Goal: Use online tool/utility: Utilize a website feature to perform a specific function

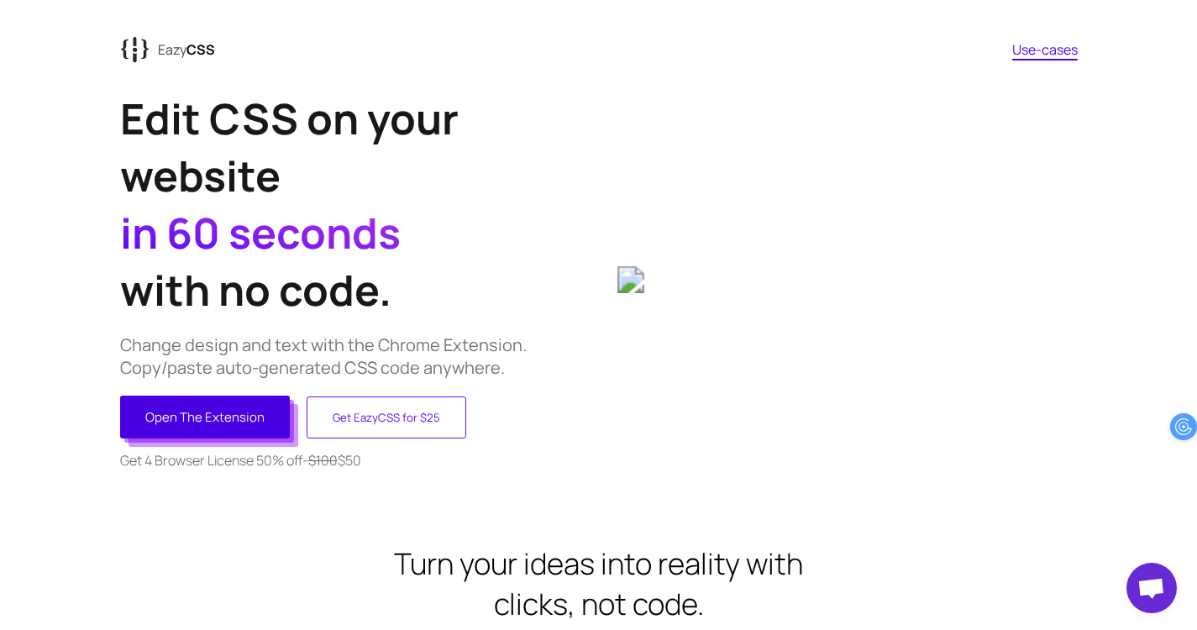
click at [197, 413] on button "Open The Extension" at bounding box center [205, 417] width 170 height 43
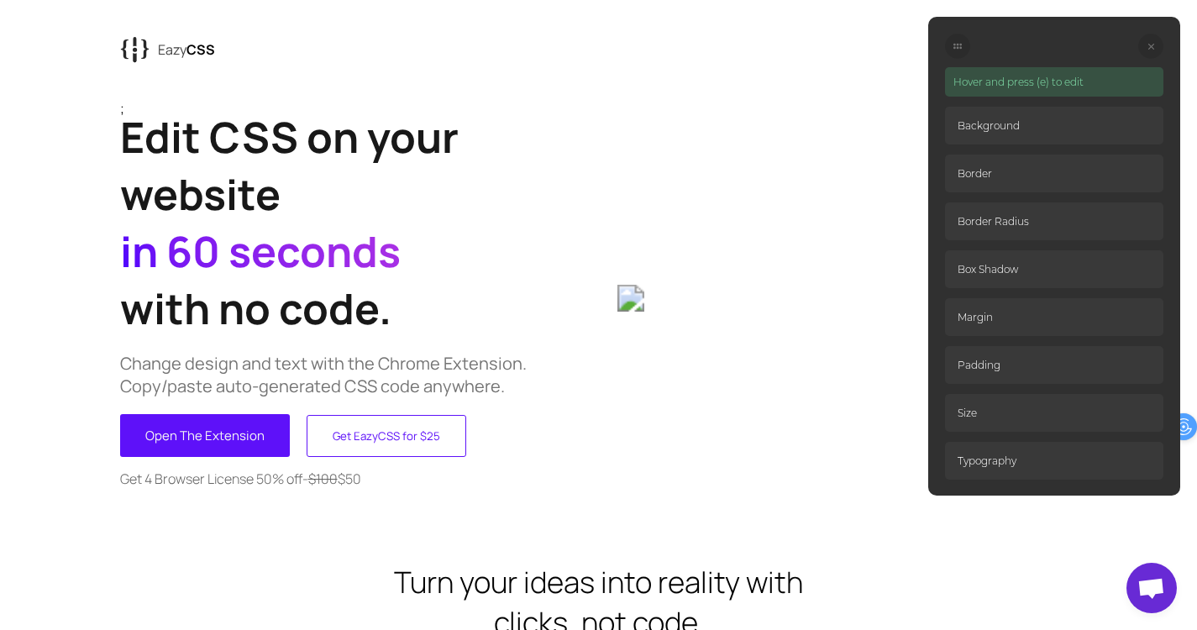
click at [1060, 84] on p "Hover and press (e) to edit" at bounding box center [1054, 81] width 218 height 29
click at [1075, 84] on p "Hover and press (e) to edit" at bounding box center [1054, 81] width 218 height 29
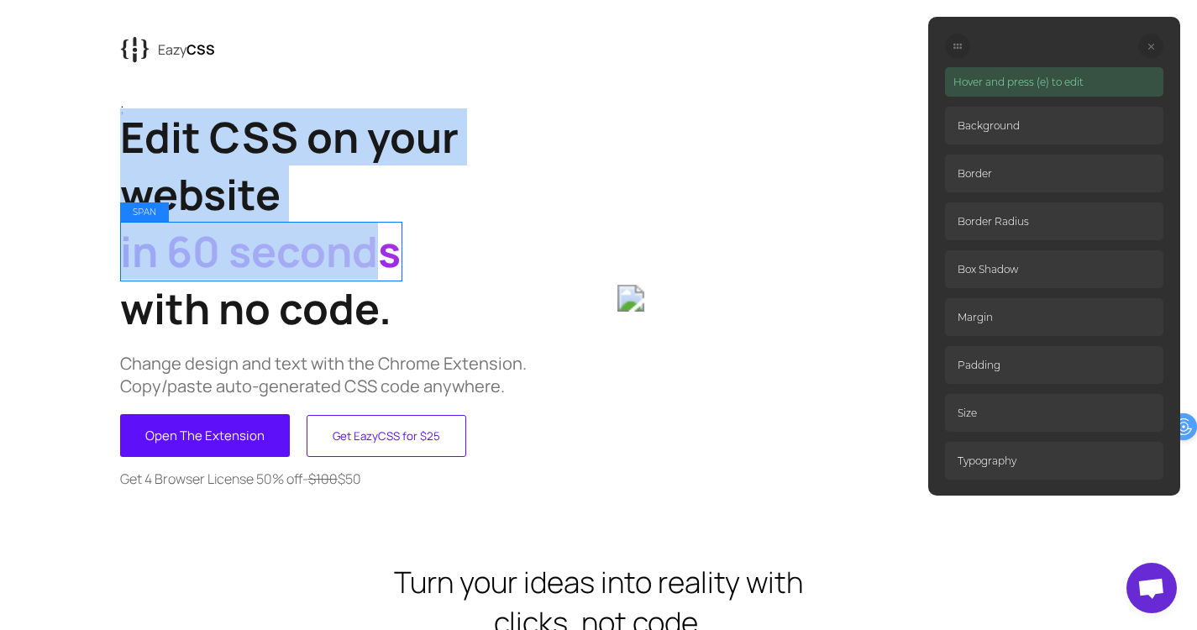
drag, startPoint x: 334, startPoint y: 209, endPoint x: 359, endPoint y: 249, distance: 47.5
click at [359, 249] on h1 "Edit CSS on your website in 60 seconds with no code." at bounding box center [359, 222] width 479 height 228
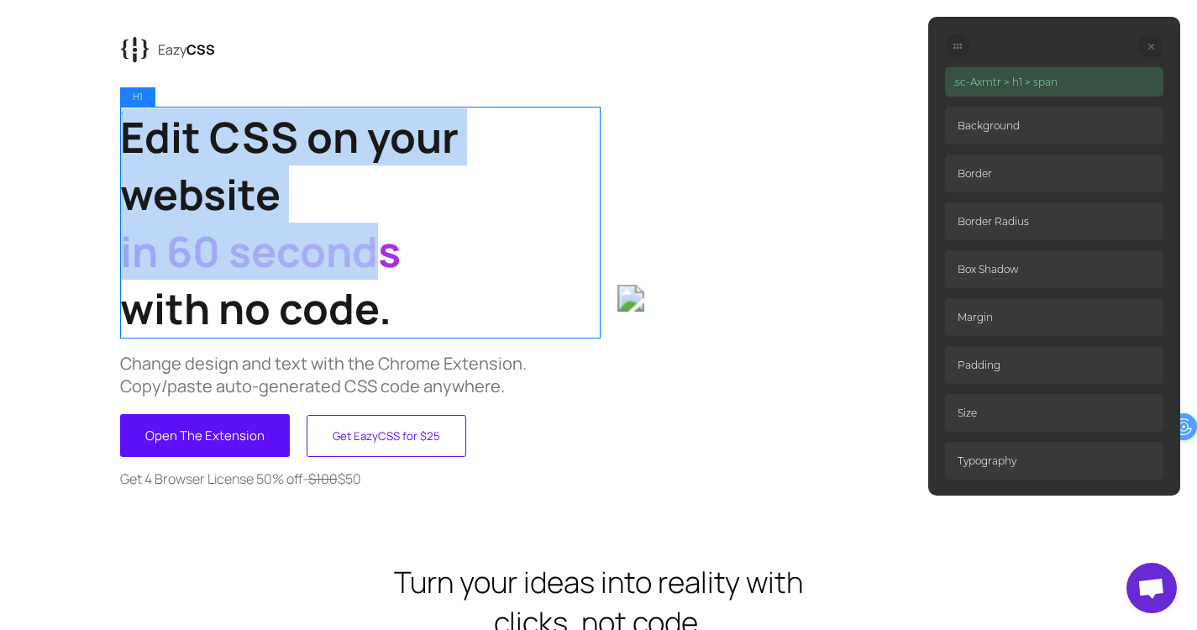
drag, startPoint x: 422, startPoint y: 326, endPoint x: 96, endPoint y: 121, distance: 384.9
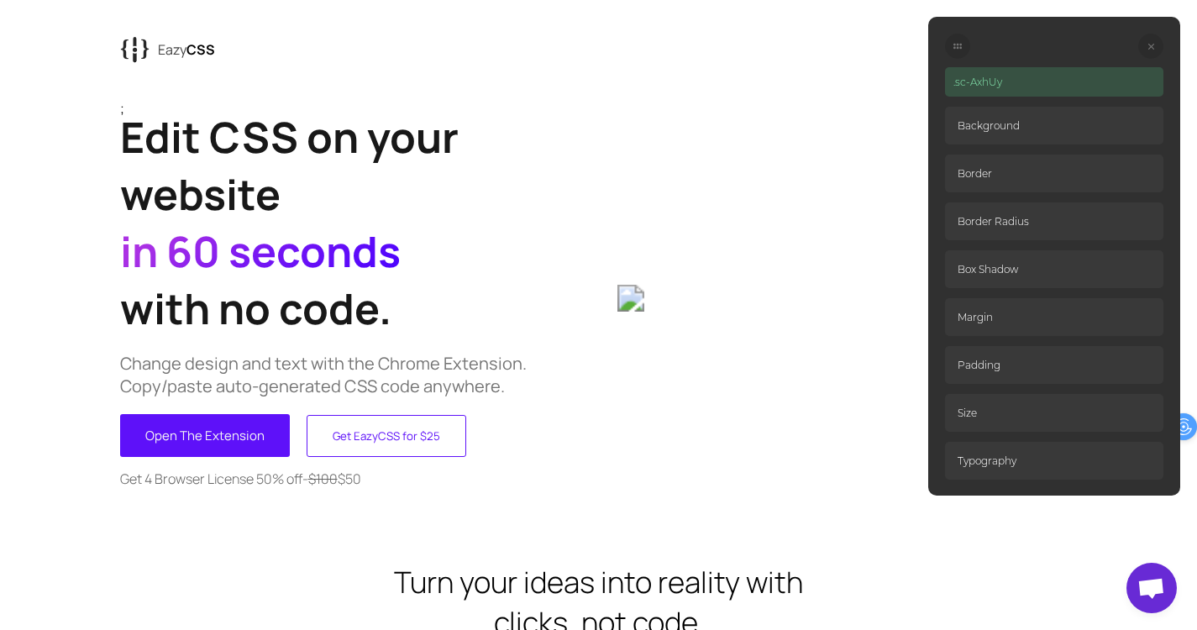
drag, startPoint x: 140, startPoint y: 87, endPoint x: 169, endPoint y: 105, distance: 33.6
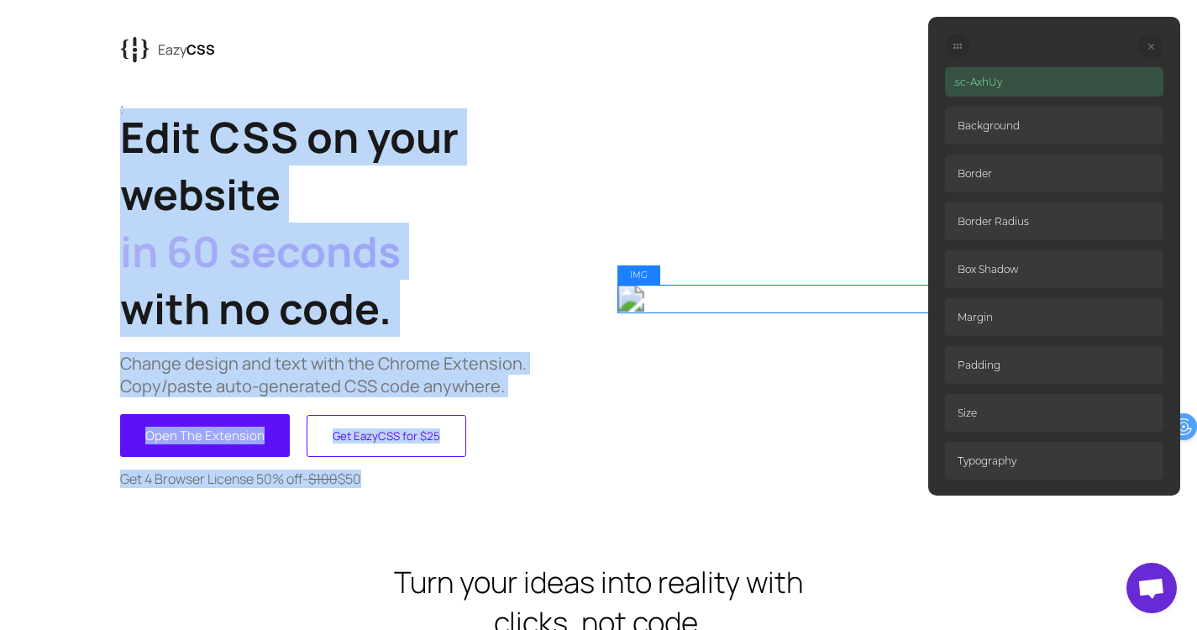
drag, startPoint x: 169, startPoint y: 105, endPoint x: 670, endPoint y: 267, distance: 527.0
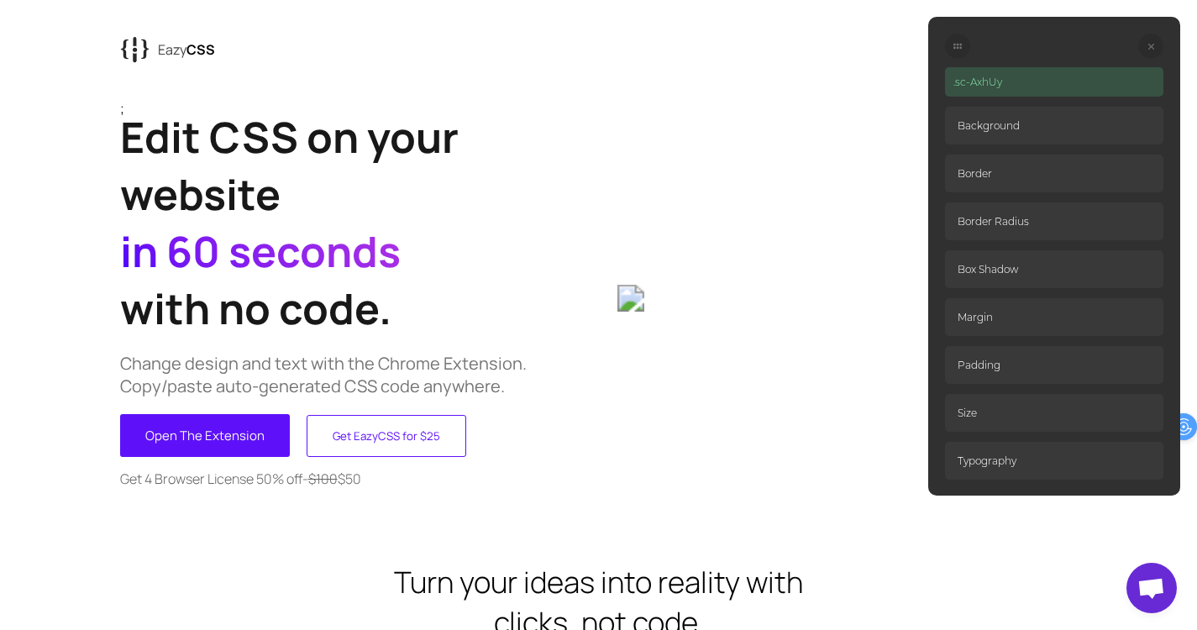
click at [1025, 136] on p "Background" at bounding box center [1054, 126] width 218 height 38
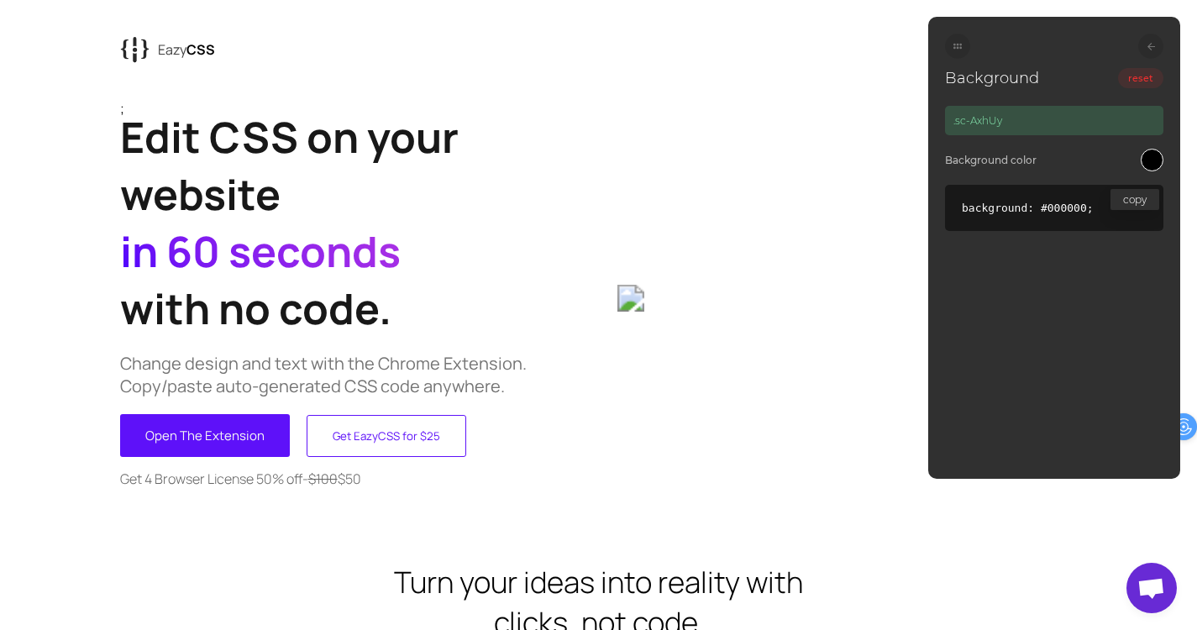
click at [1142, 160] on div at bounding box center [1152, 160] width 23 height 23
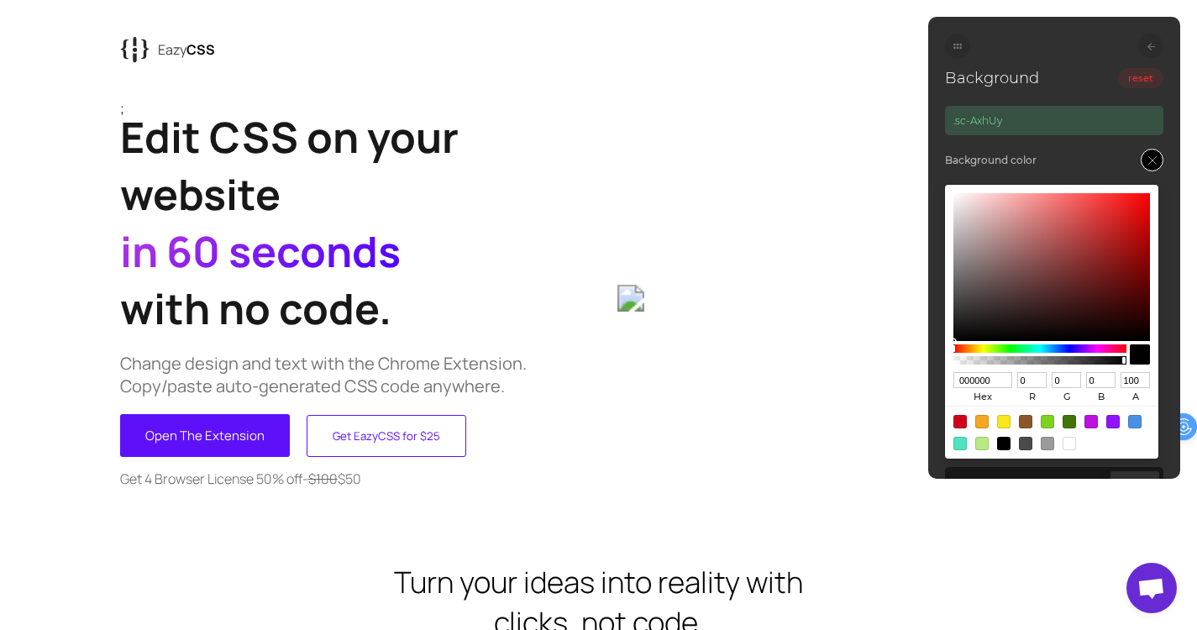
type input "3A1717"
type input "58"
type input "23"
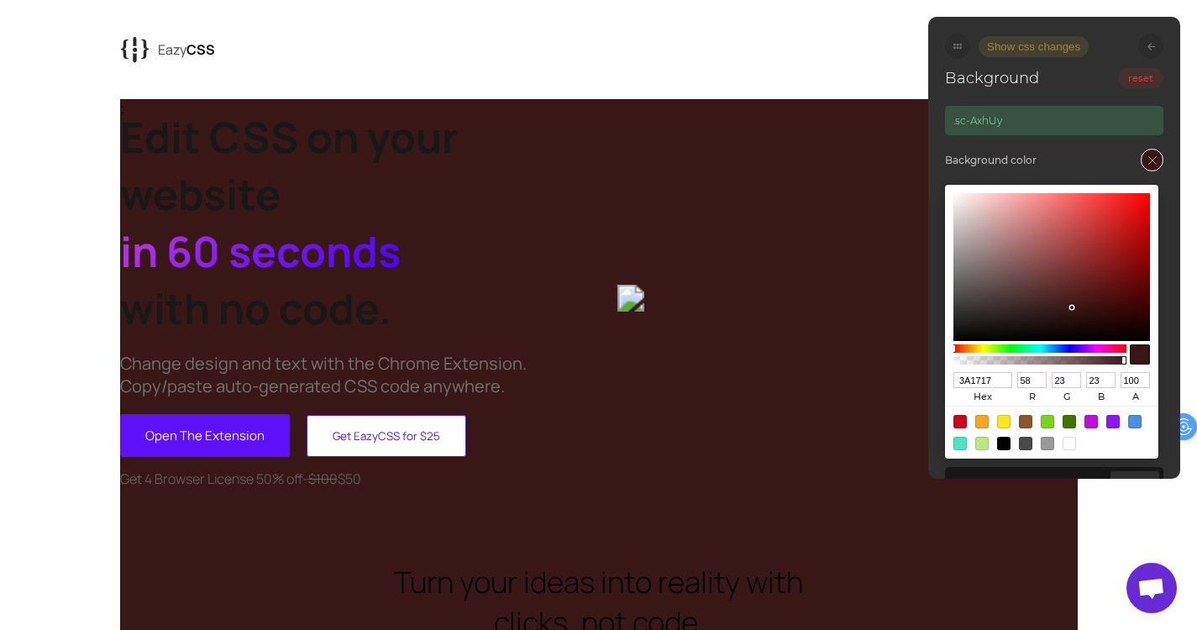
type input "523B3B"
type input "82"
type input "59"
type input "787878"
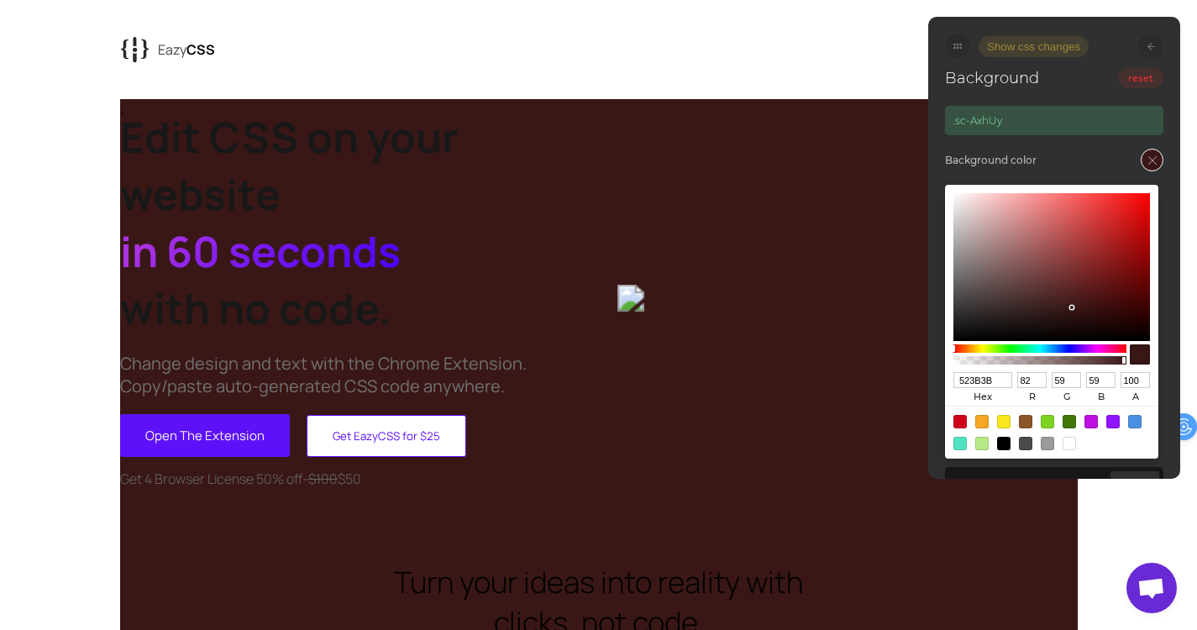
type input "120"
type input "7B7B7B"
type input "123"
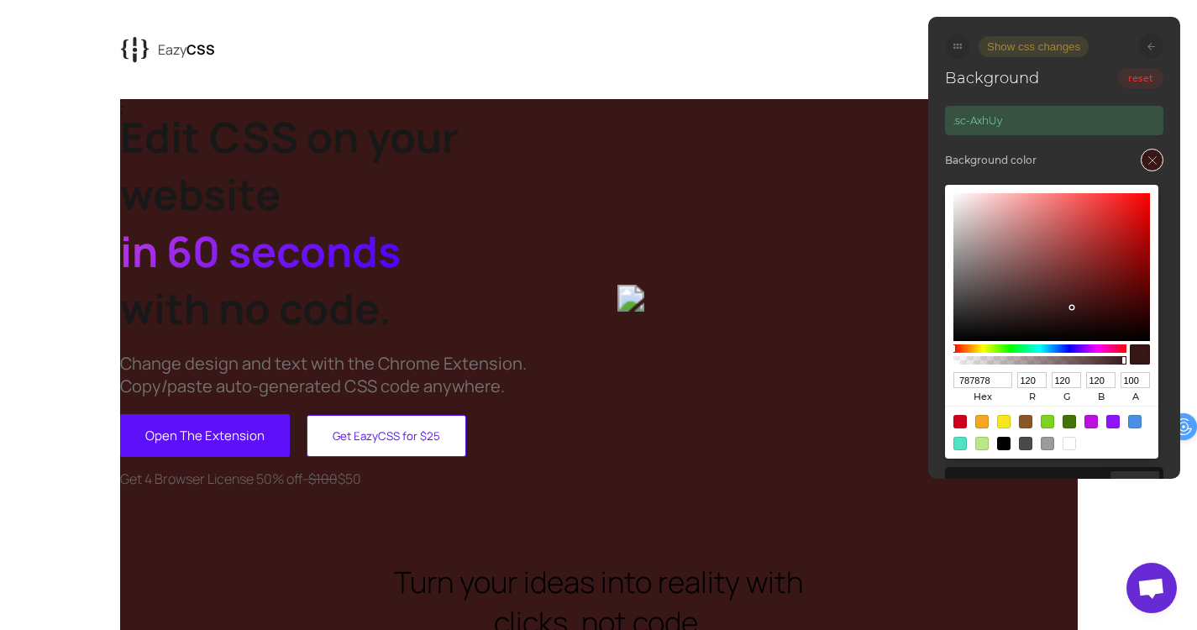
type input "123"
type input "787878"
type input "120"
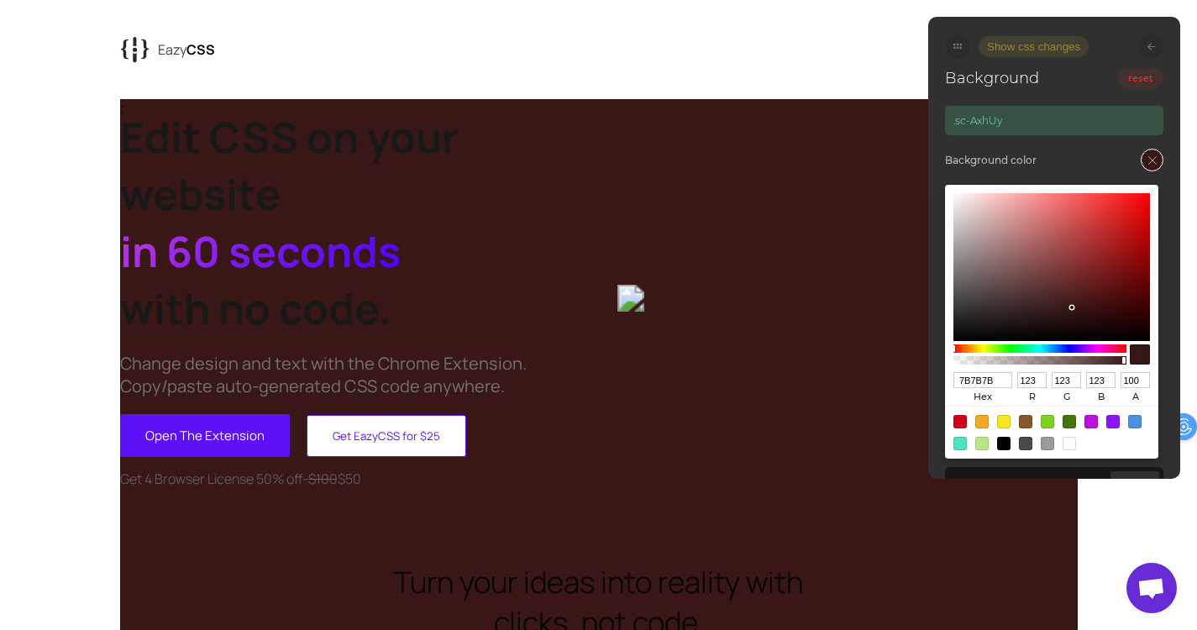
type input "120"
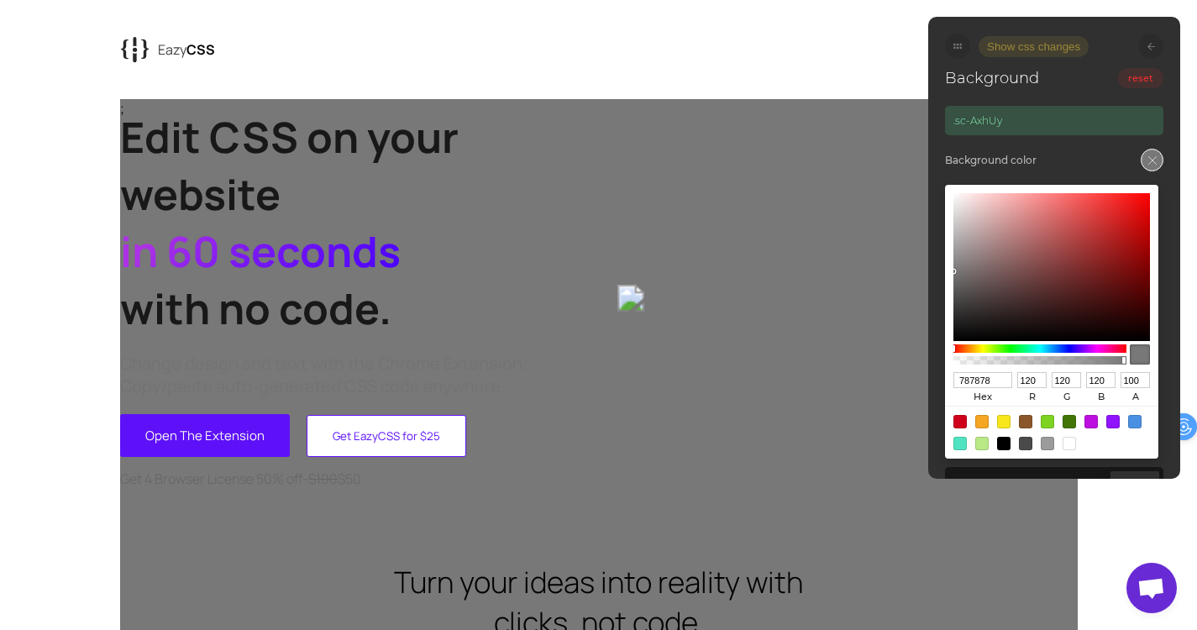
type input "885F5F"
type input "136"
type input "95"
type input "8E5555"
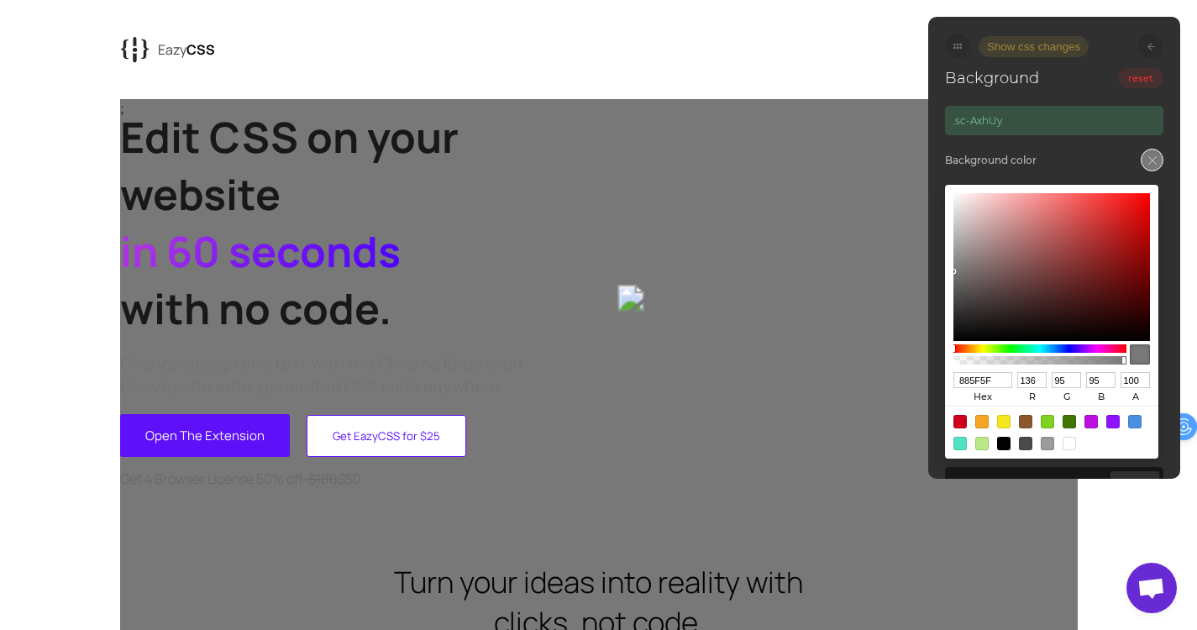
type input "142"
type input "85"
type input "654A4A"
type input "101"
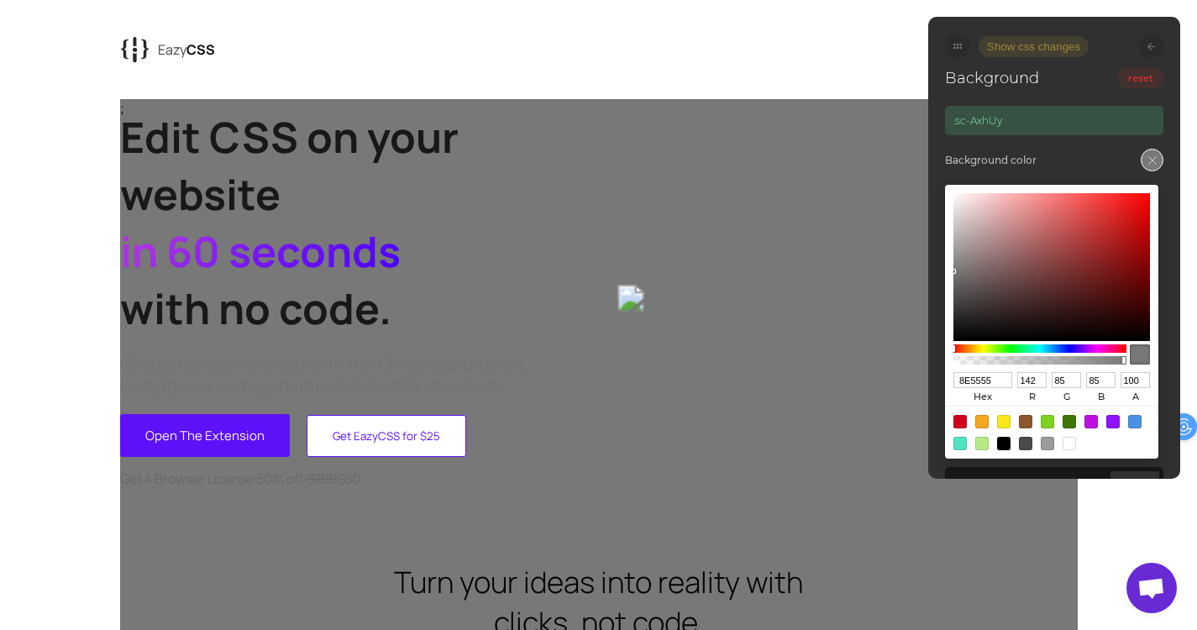
type input "74"
type input "5A4545"
type input "90"
type input "69"
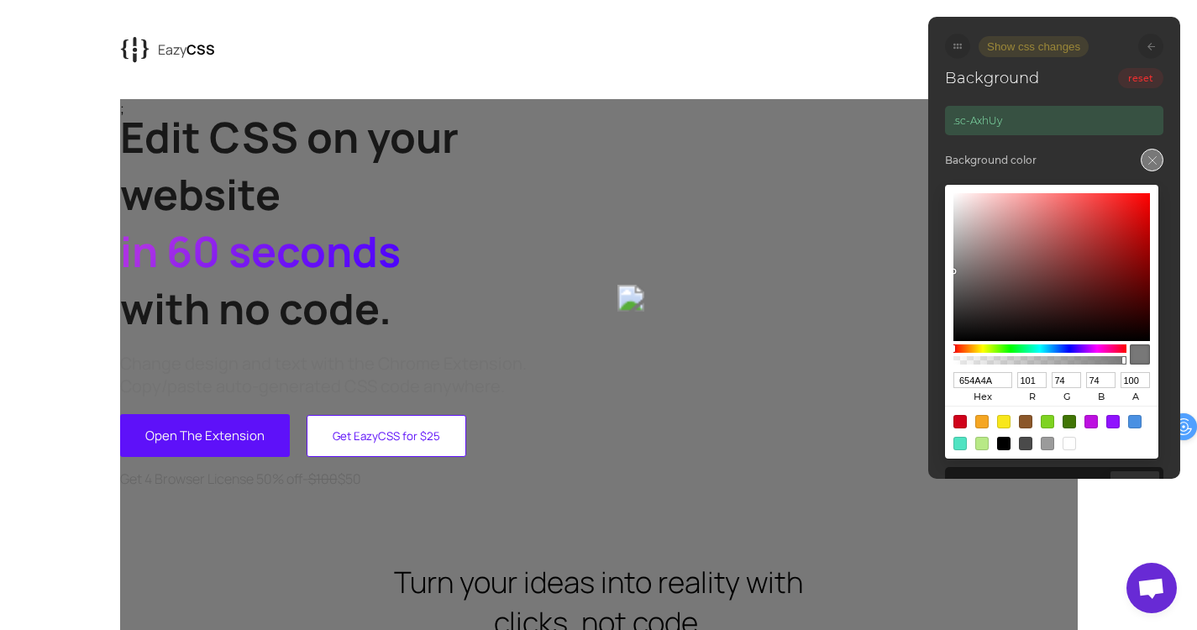
type input "69"
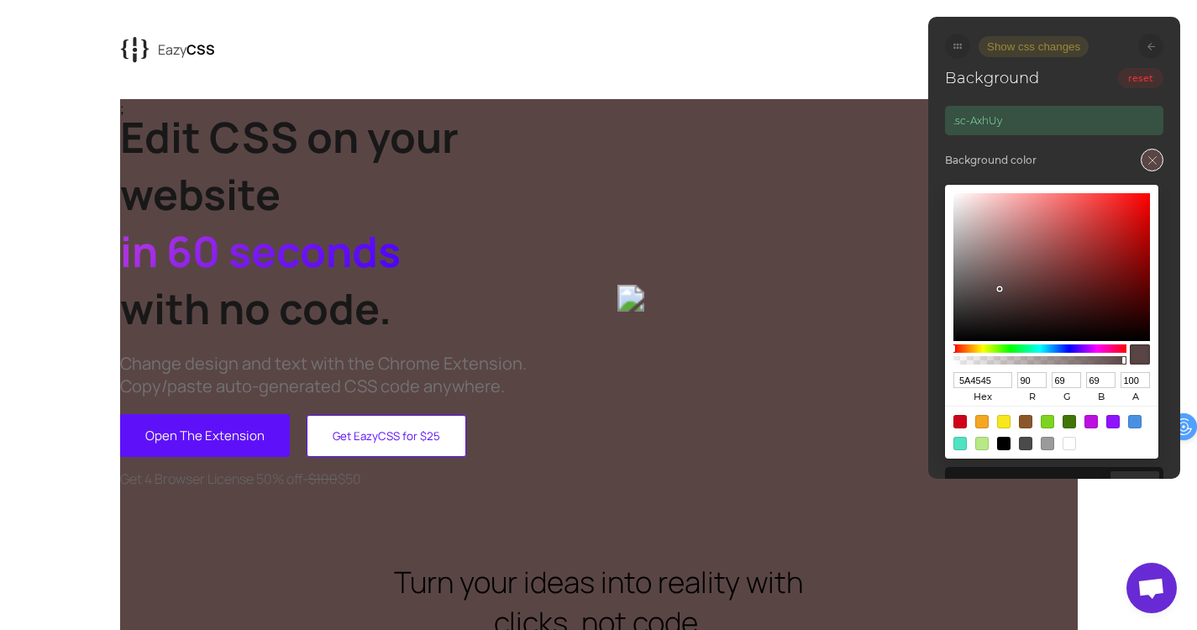
type input "584444"
type input "88"
type input "68"
type input "5A4545"
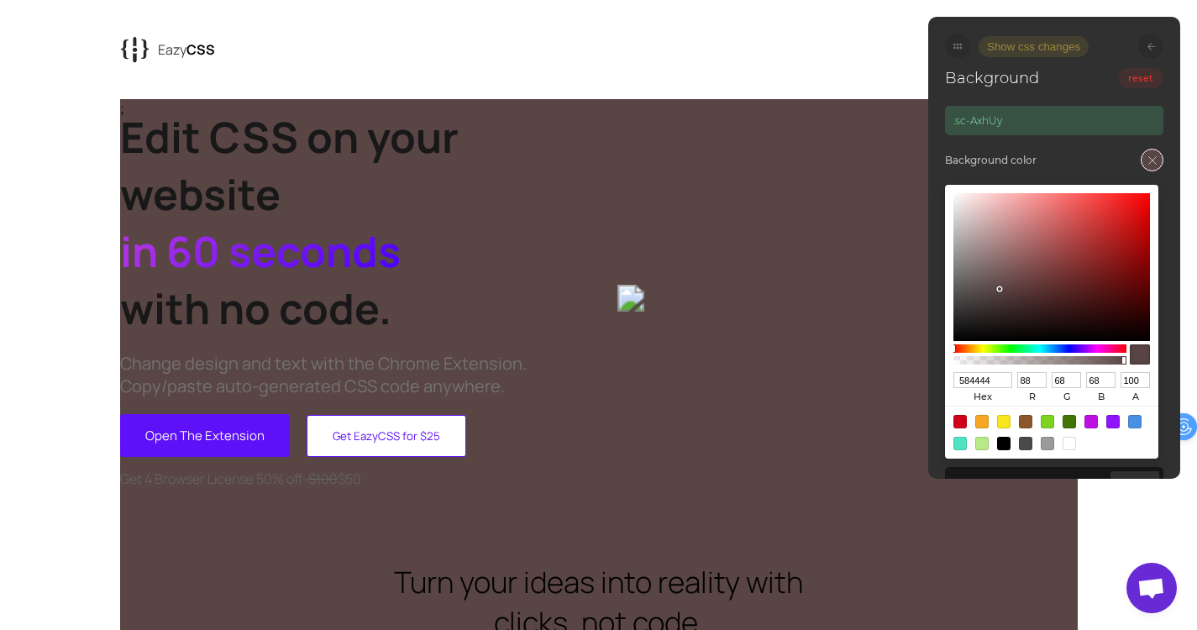
type input "90"
type input "69"
type input "5B4646"
type input "91"
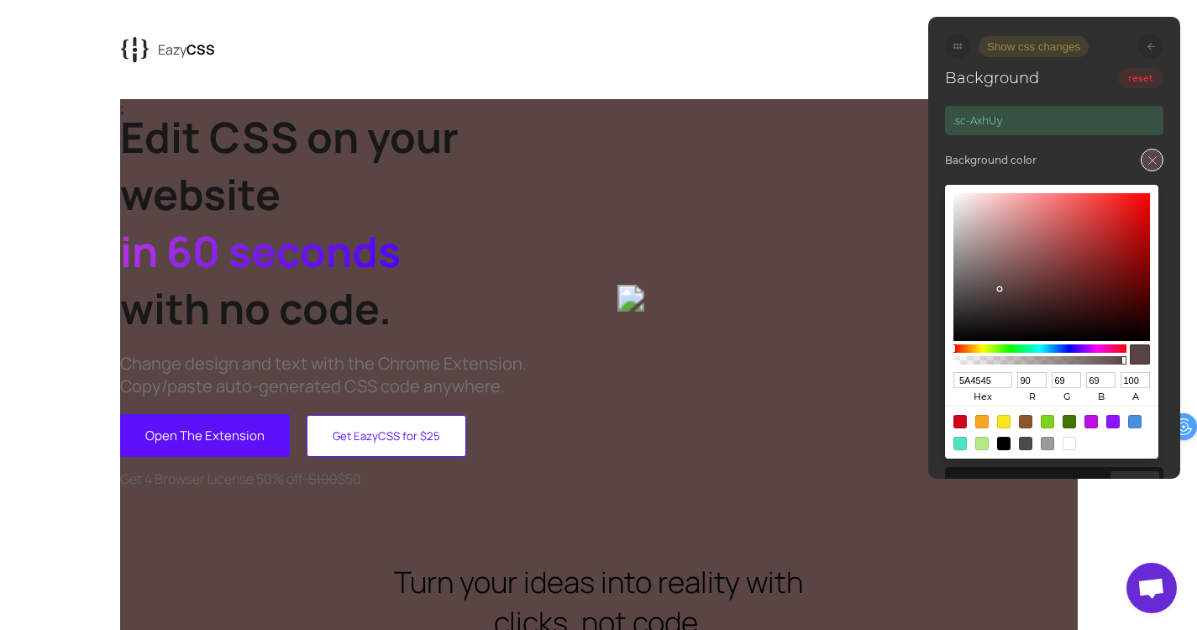
type input "70"
type input "544141"
type input "84"
type input "65"
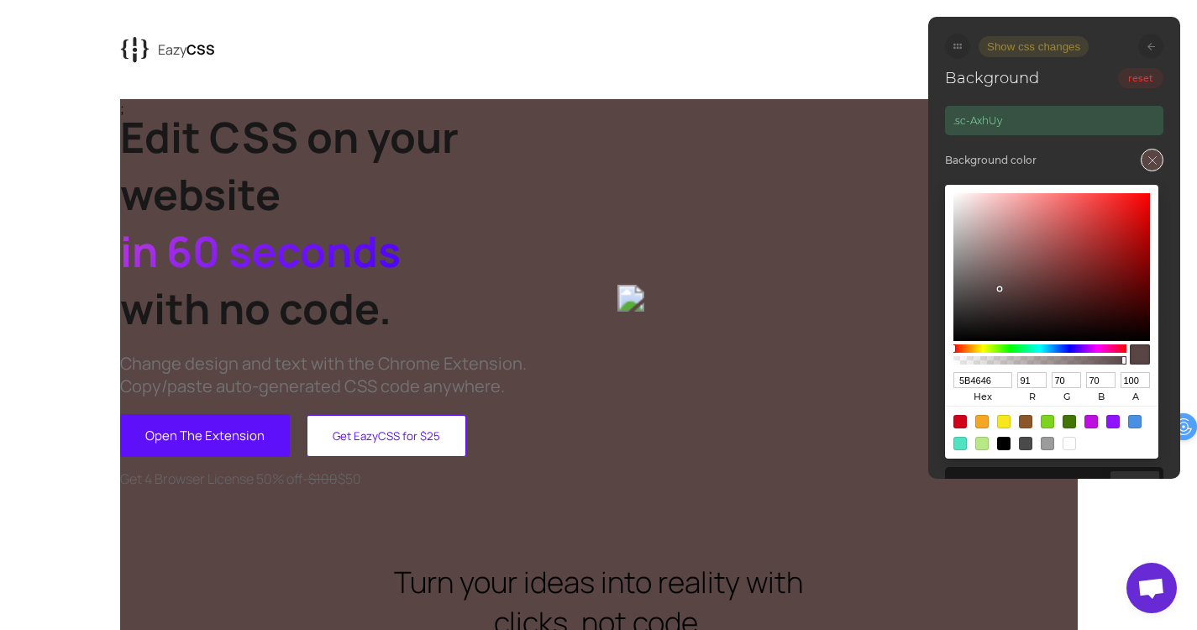
type input "65"
type input "443636"
type input "68"
type input "54"
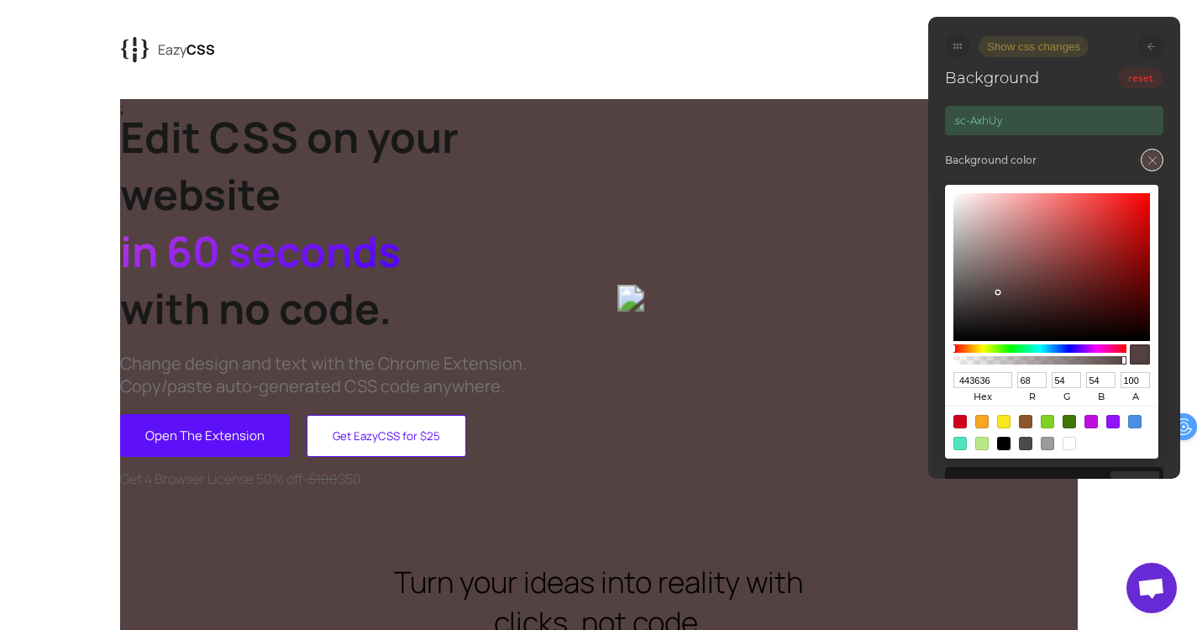
type input "423535"
type input "66"
type input "53"
type input "443636"
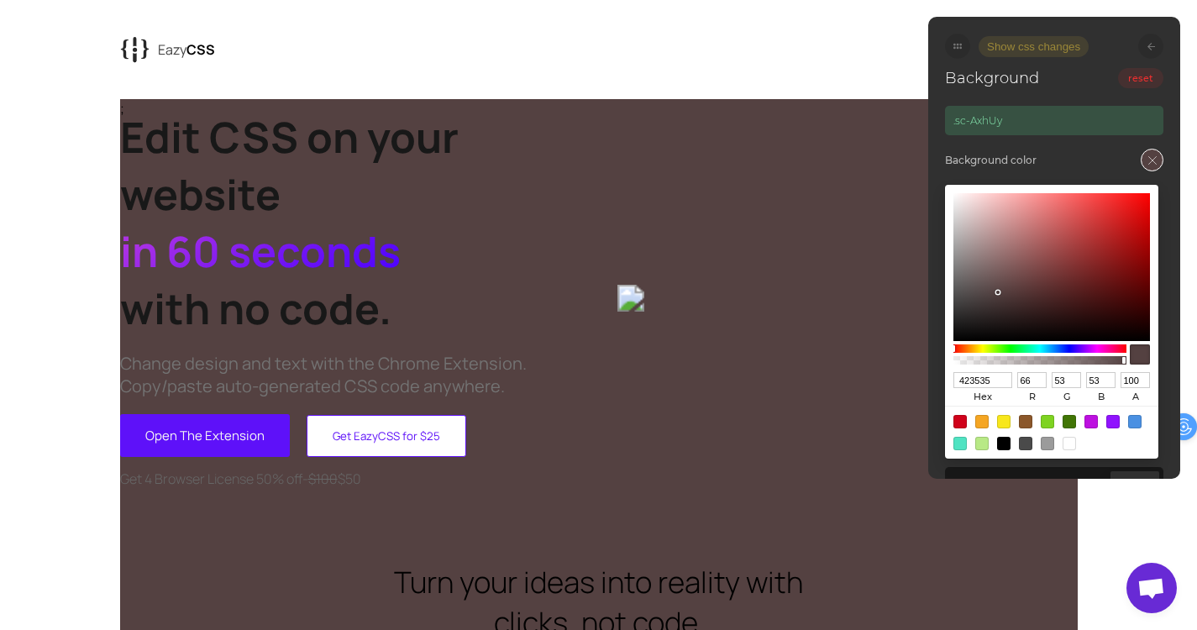
type input "68"
type input "54"
type input "714B4B"
type input "113"
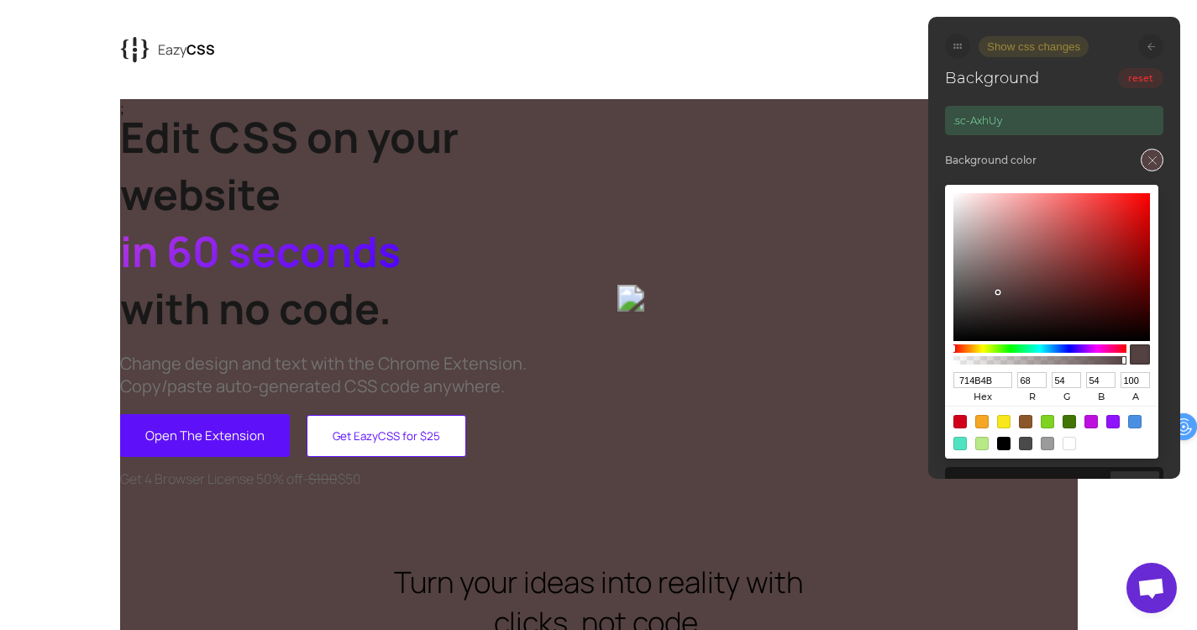
type input "75"
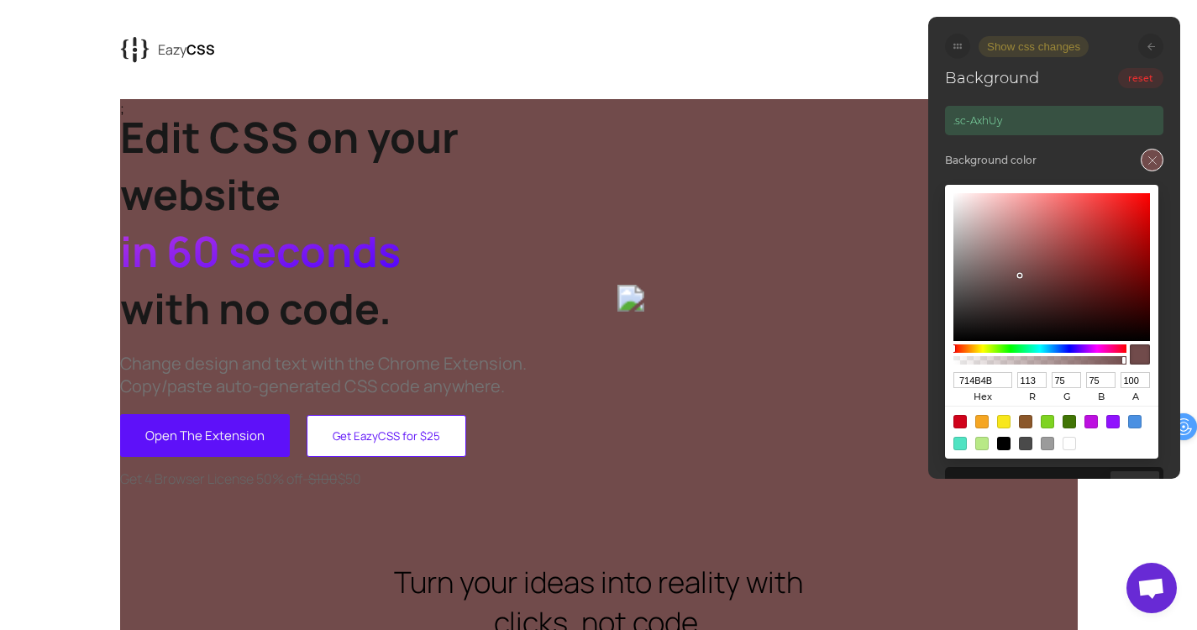
type input "A44B4B"
type input "164"
type input "B53F3F"
type input "181"
type input "63"
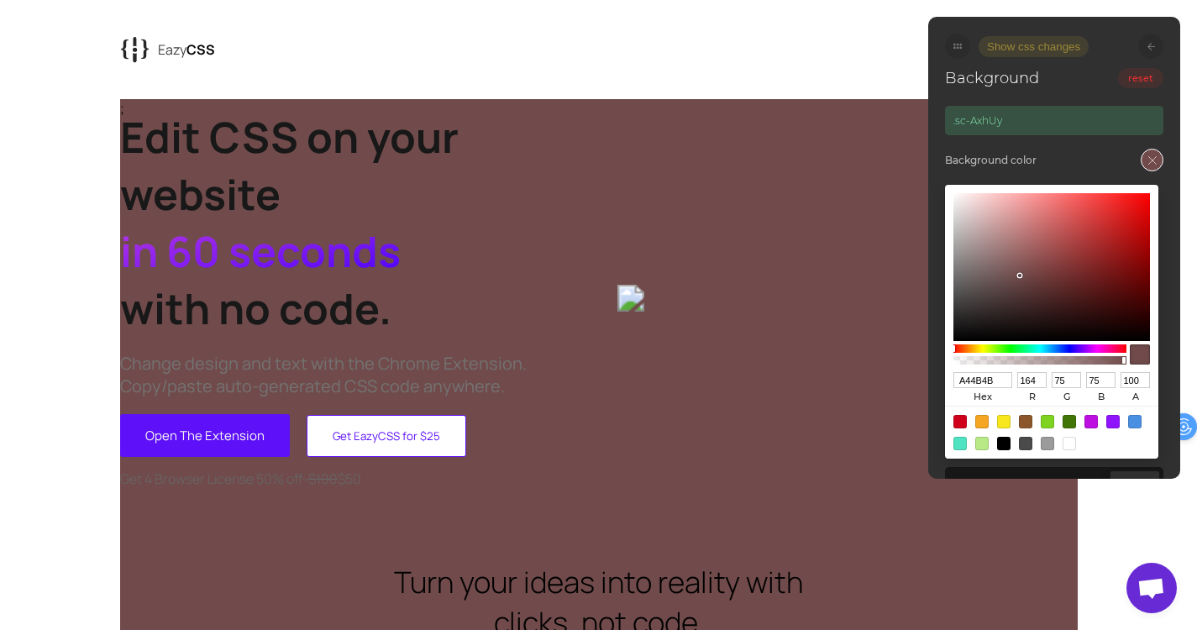
type input "63"
type input "BE3737"
type input "190"
type input "55"
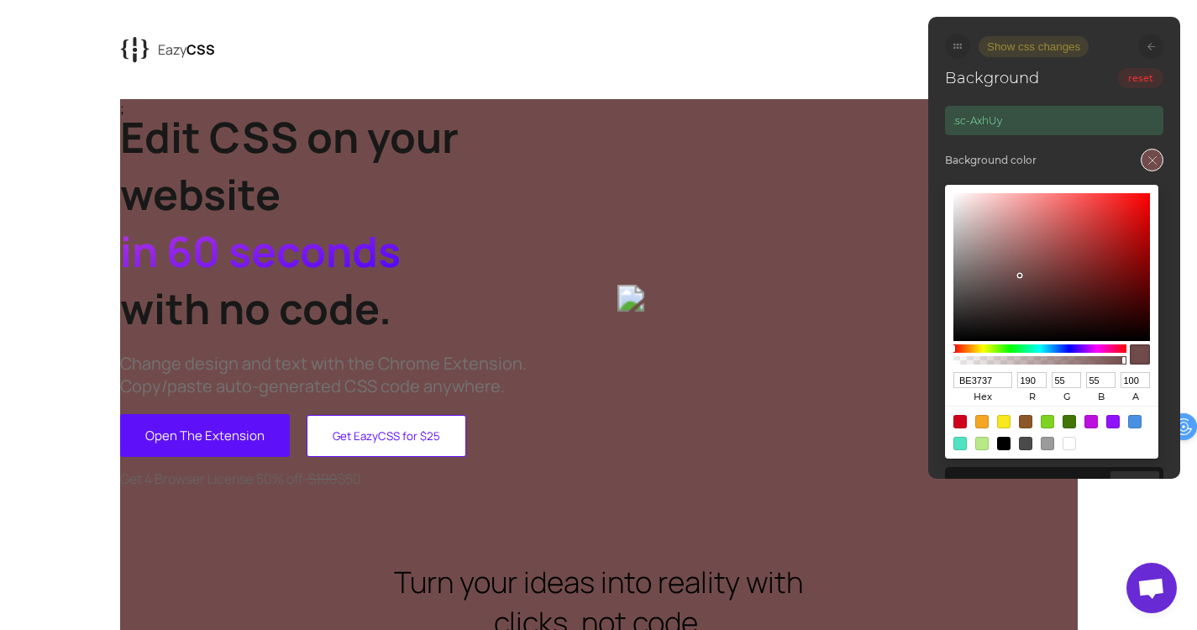
type input "CC2222"
type input "204"
type input "34"
type input "D50F0F"
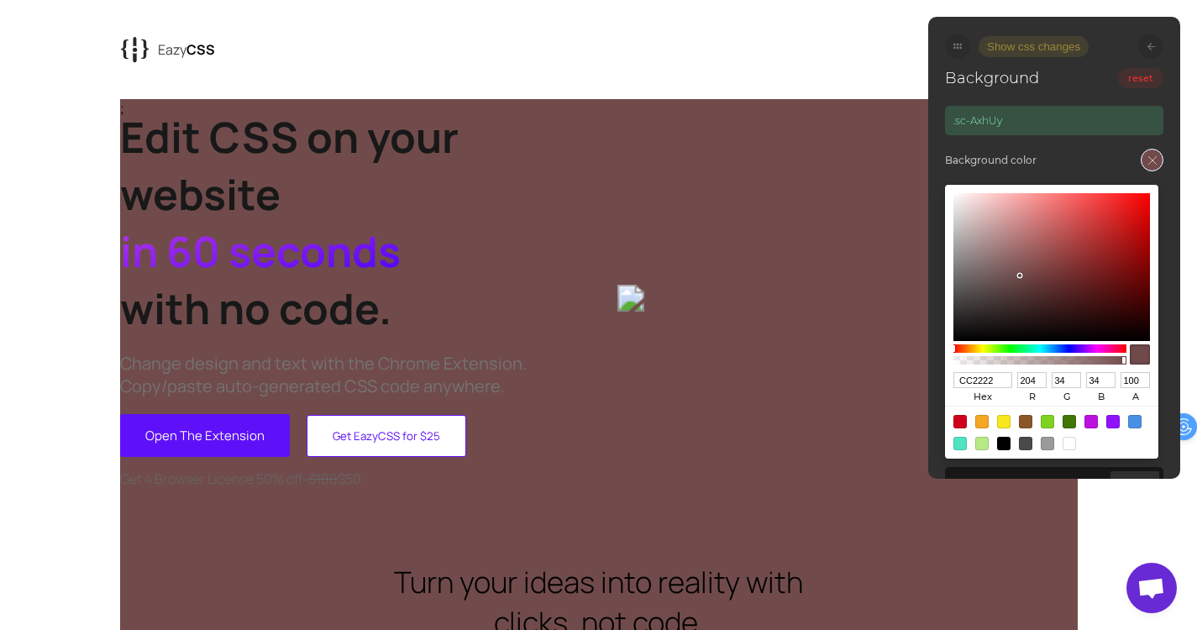
type input "213"
type input "15"
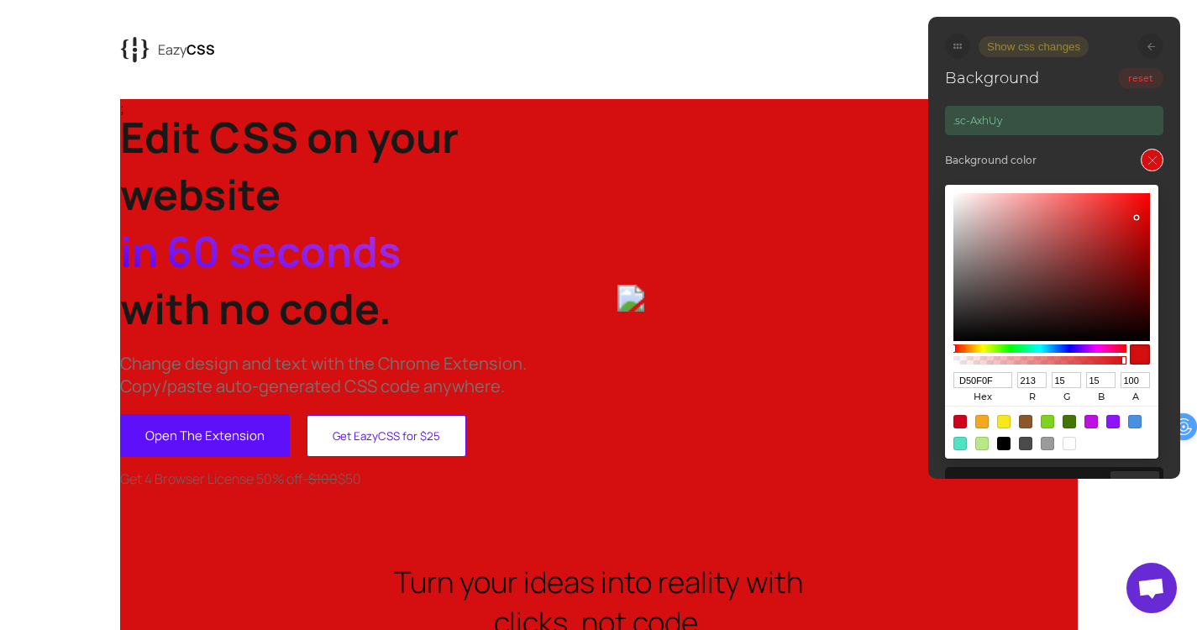
type input "DE0000"
type input "222"
type input "0"
type input "E50000"
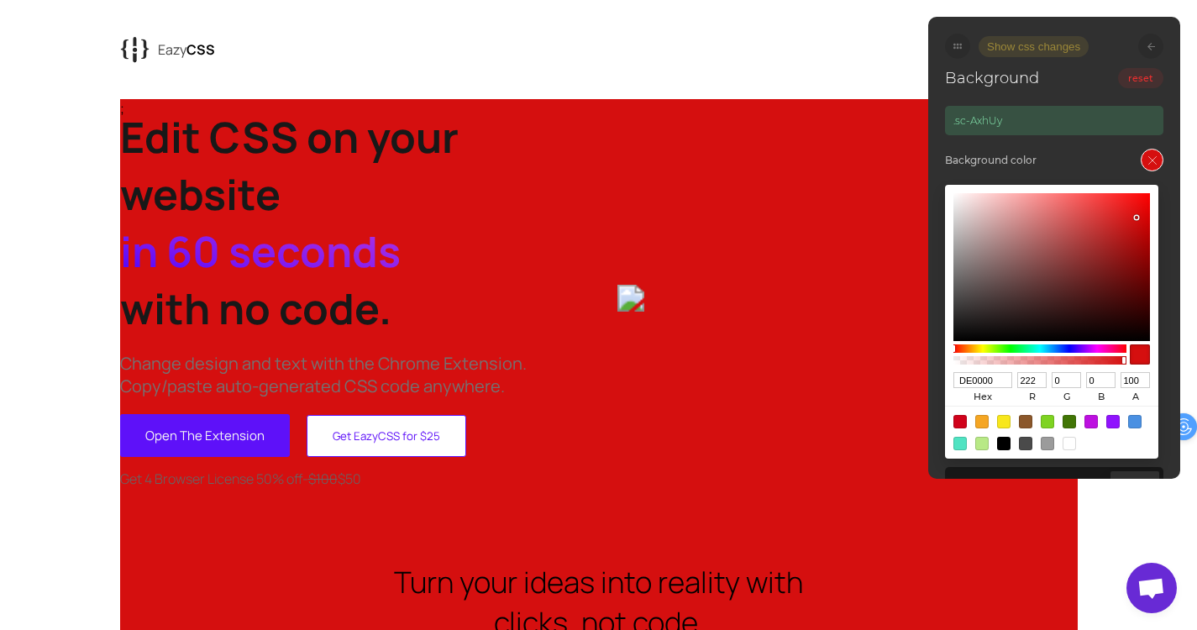
type input "229"
type input "FF0000"
type input "255"
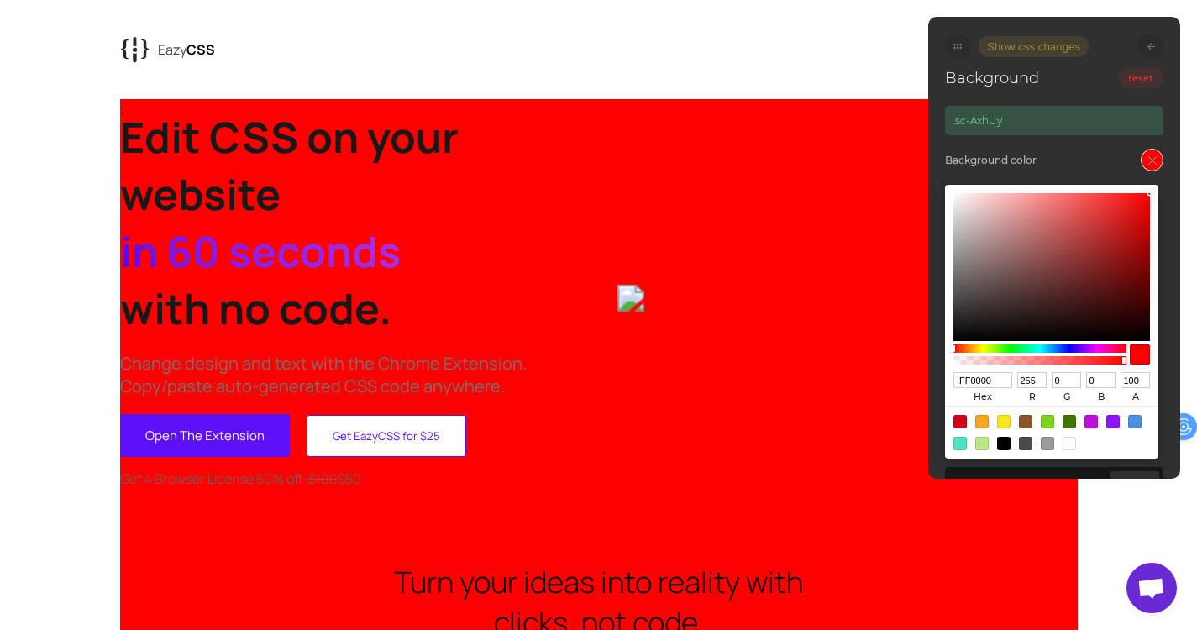
drag, startPoint x: 1073, startPoint y: 307, endPoint x: 1208, endPoint y: 158, distance: 201.0
type input "C16767"
type input "193"
type input "103"
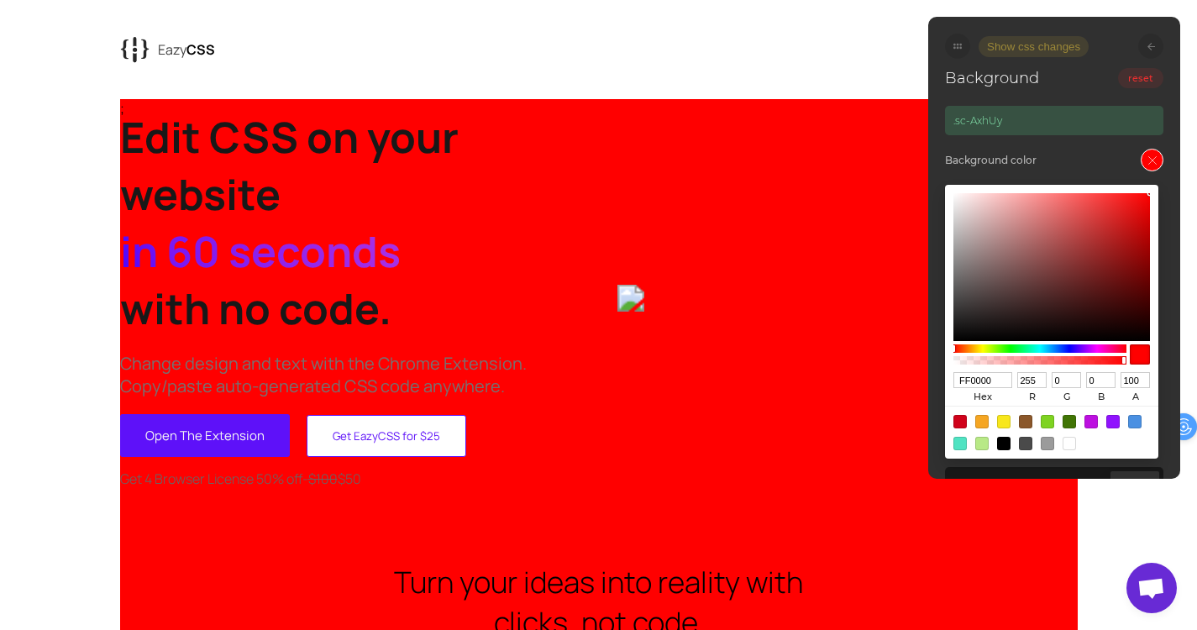
type input "103"
type input "C26868"
type input "194"
type input "104"
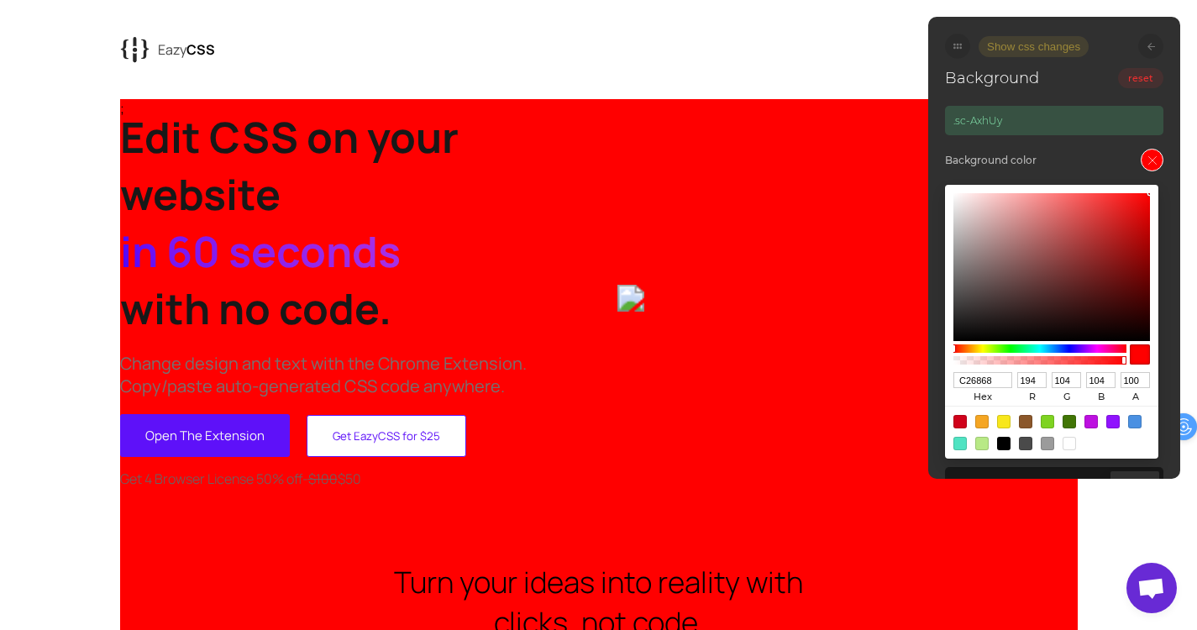
type input "C46A6A"
type input "196"
type input "106"
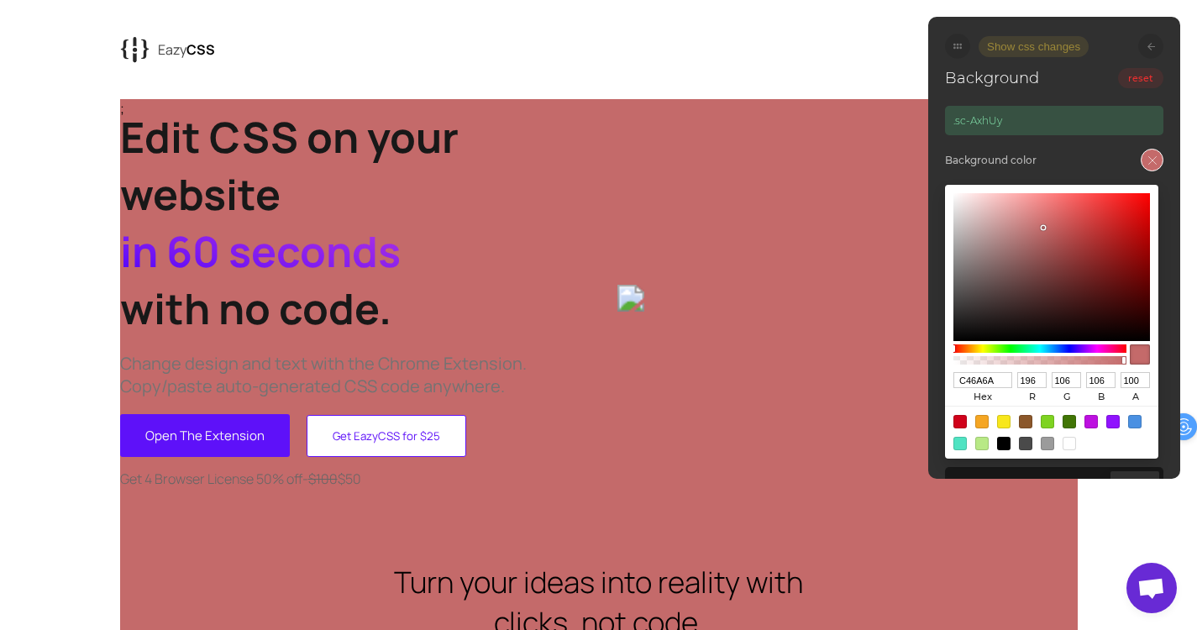
type input "E4BDBD"
type input "228"
type input "189"
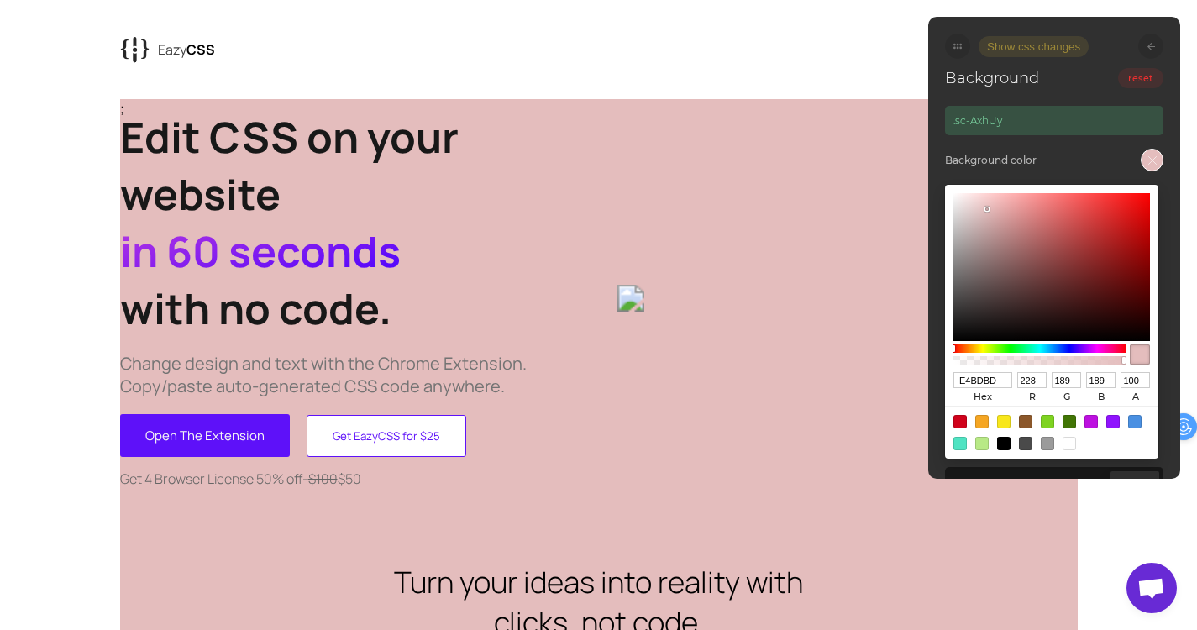
type input "E4BEBE"
type input "190"
type input "E2DDDD"
type input "226"
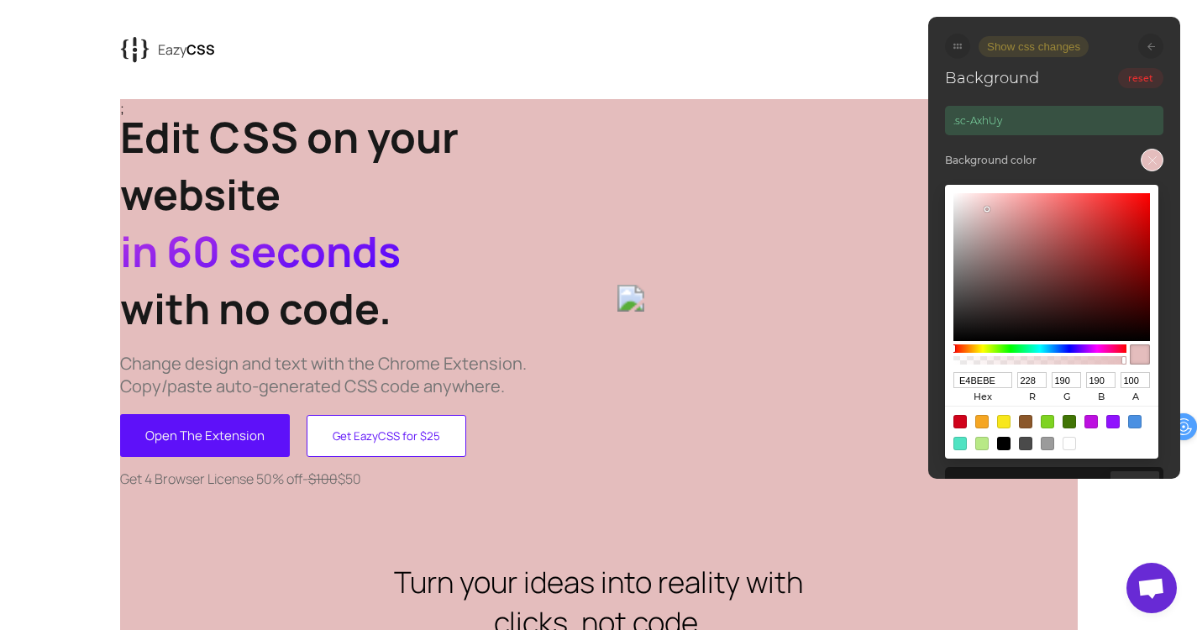
type input "221"
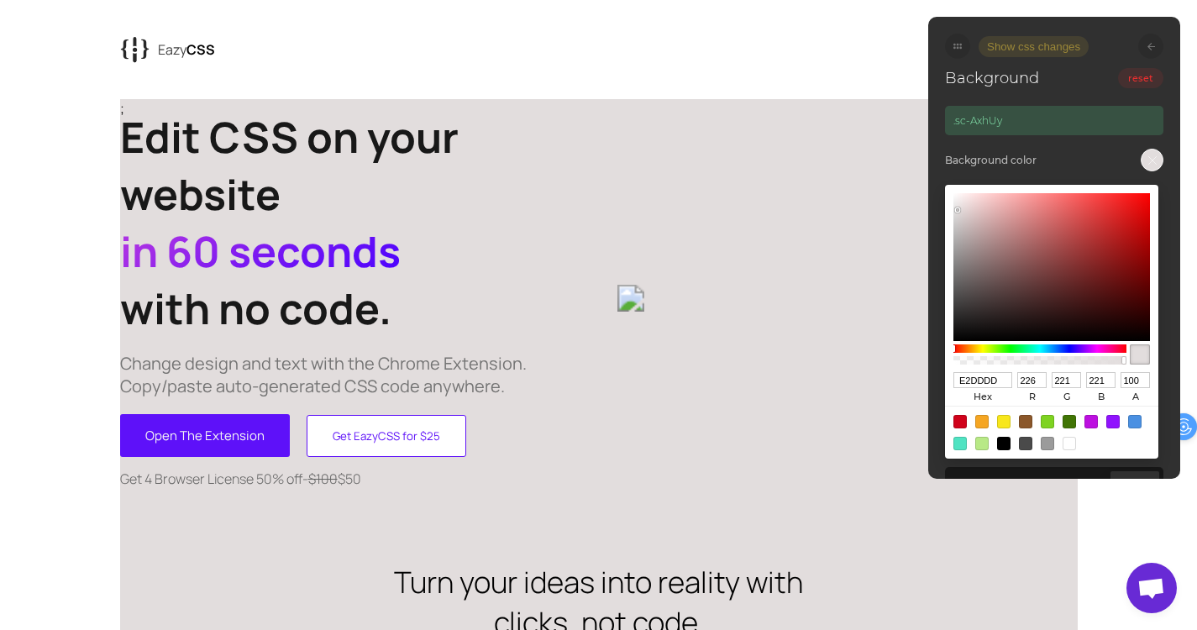
type input "E2DCDC"
type input "220"
type input "DFD9D9"
type input "223"
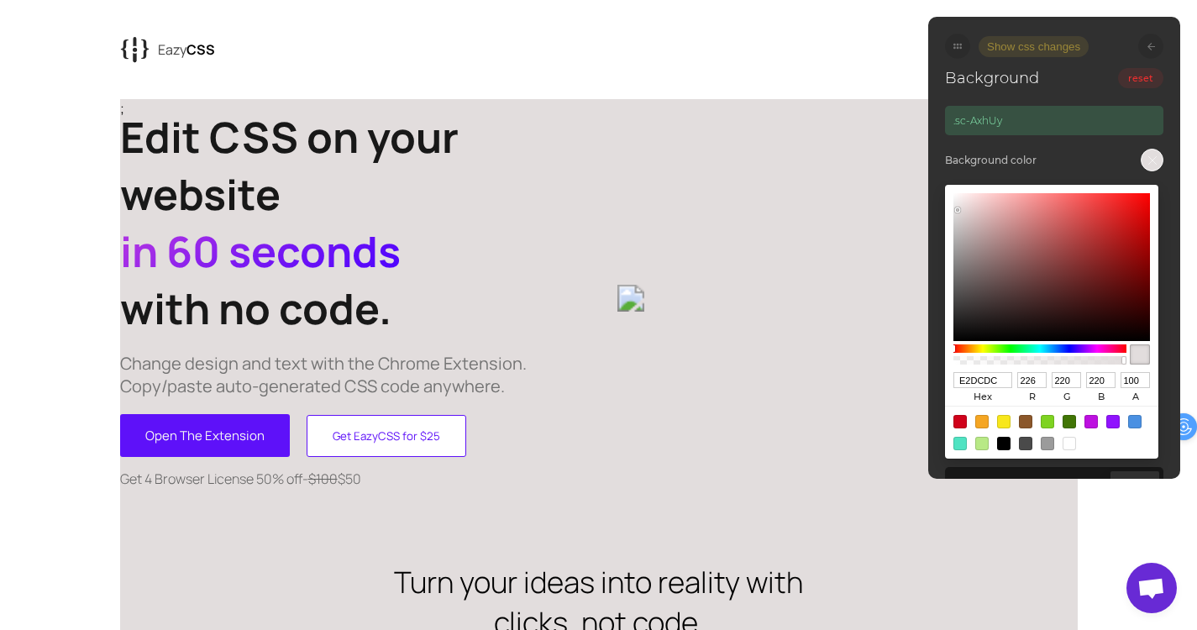
type input "217"
type input "DCD6D6"
type input "220"
type input "214"
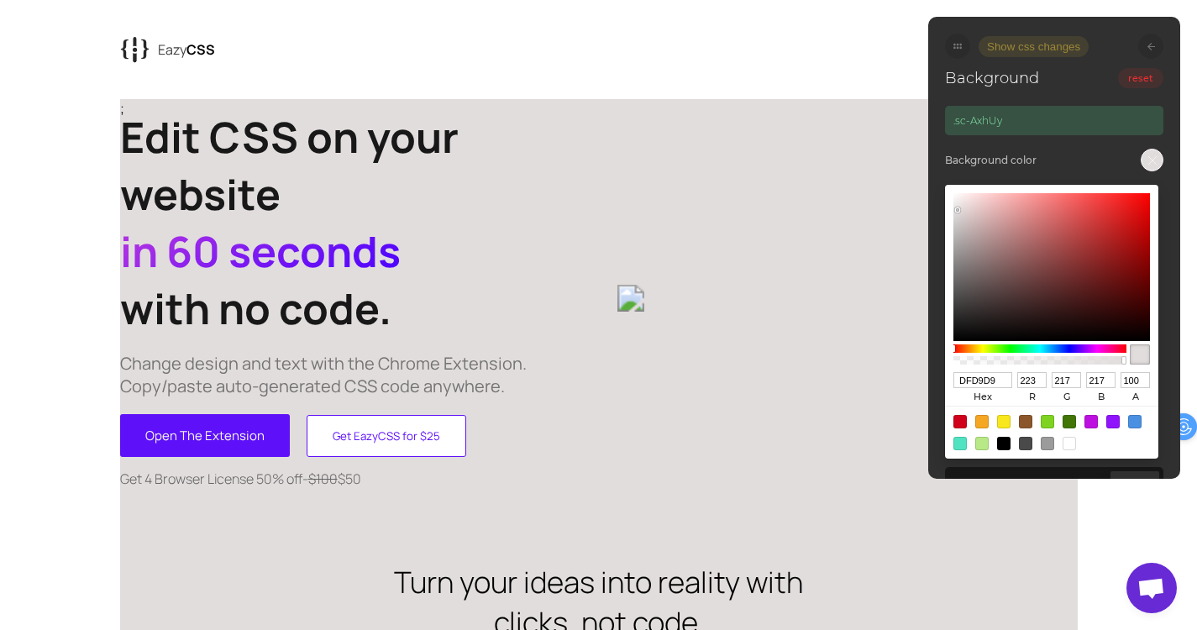
type input "214"
type input "DCD9D9"
type input "217"
type input "FFFFFF"
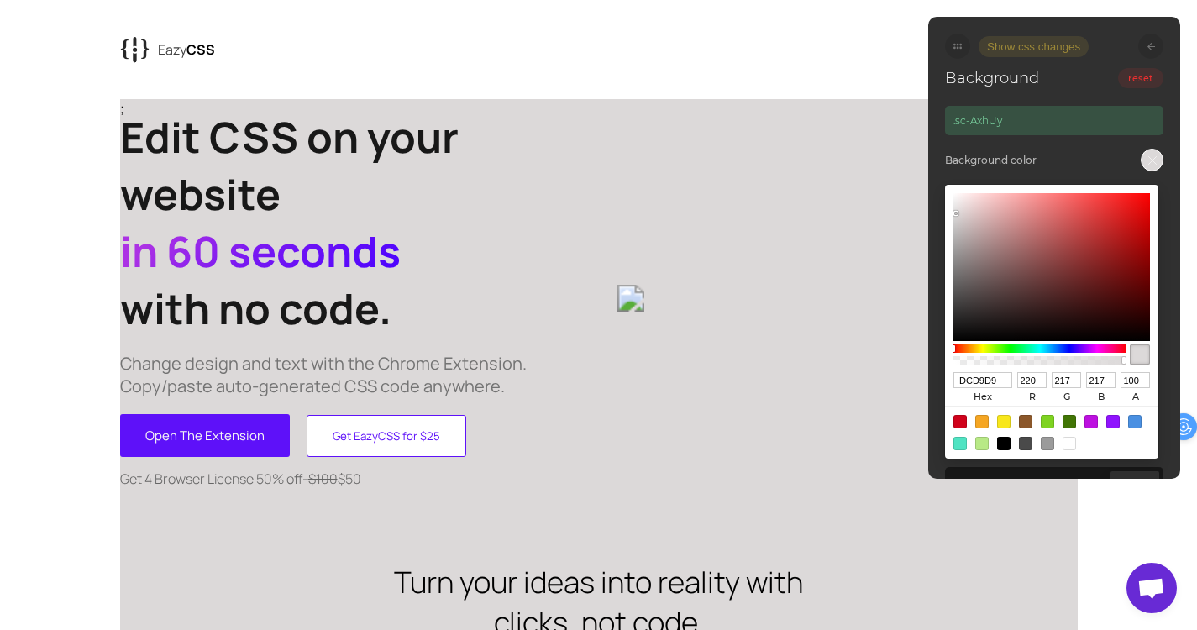
type input "255"
type input "EEDFDF"
type input "238"
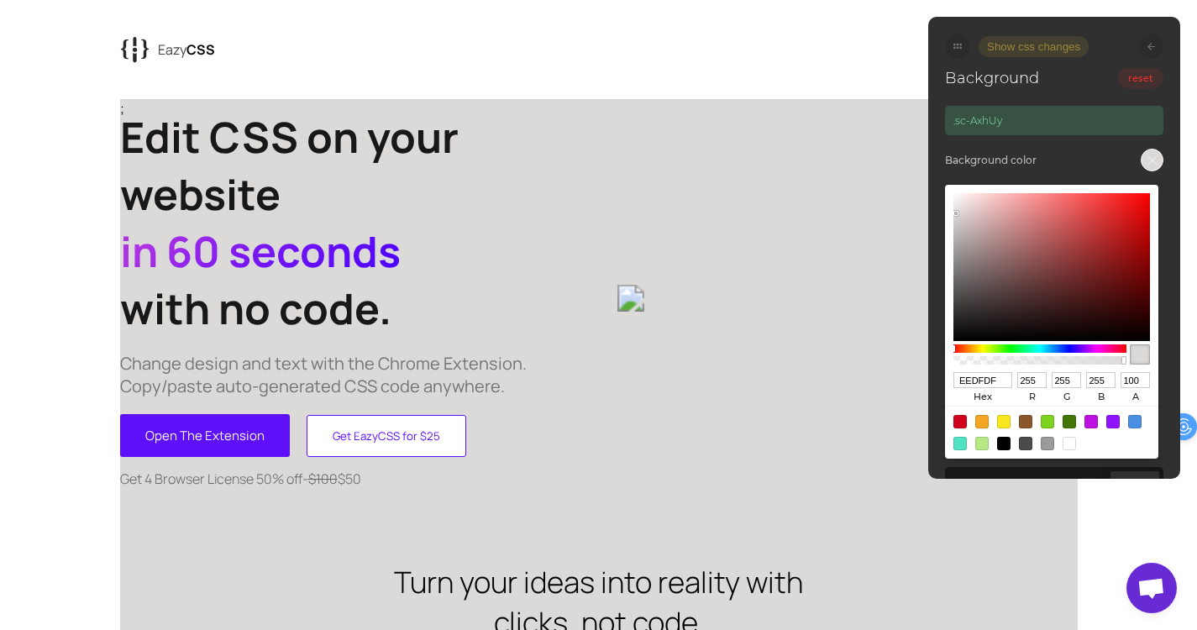
type input "223"
type input "ECDEDE"
type input "236"
type input "222"
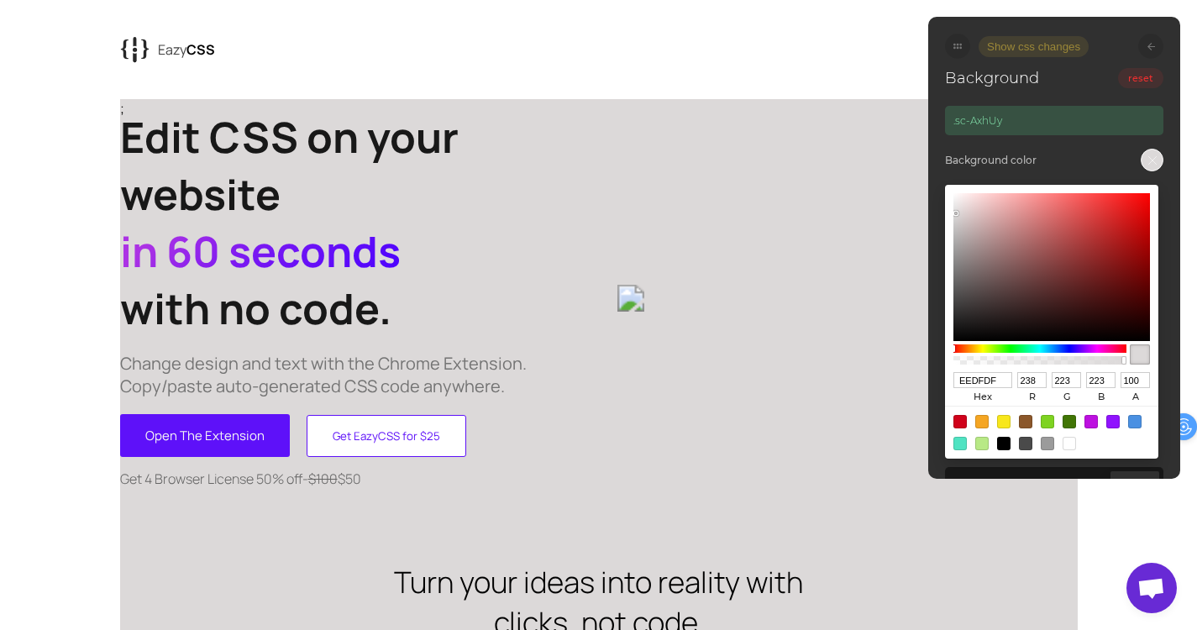
type input "222"
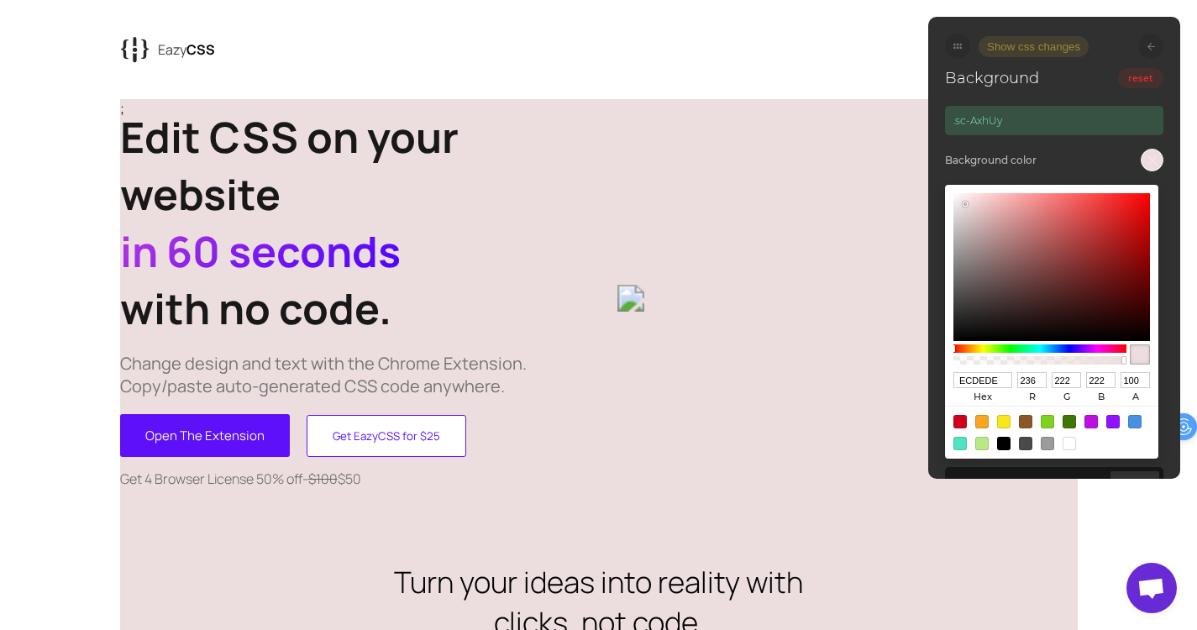
type input "ECDFDF"
type input "223"
type input "EFE8E8"
type input "239"
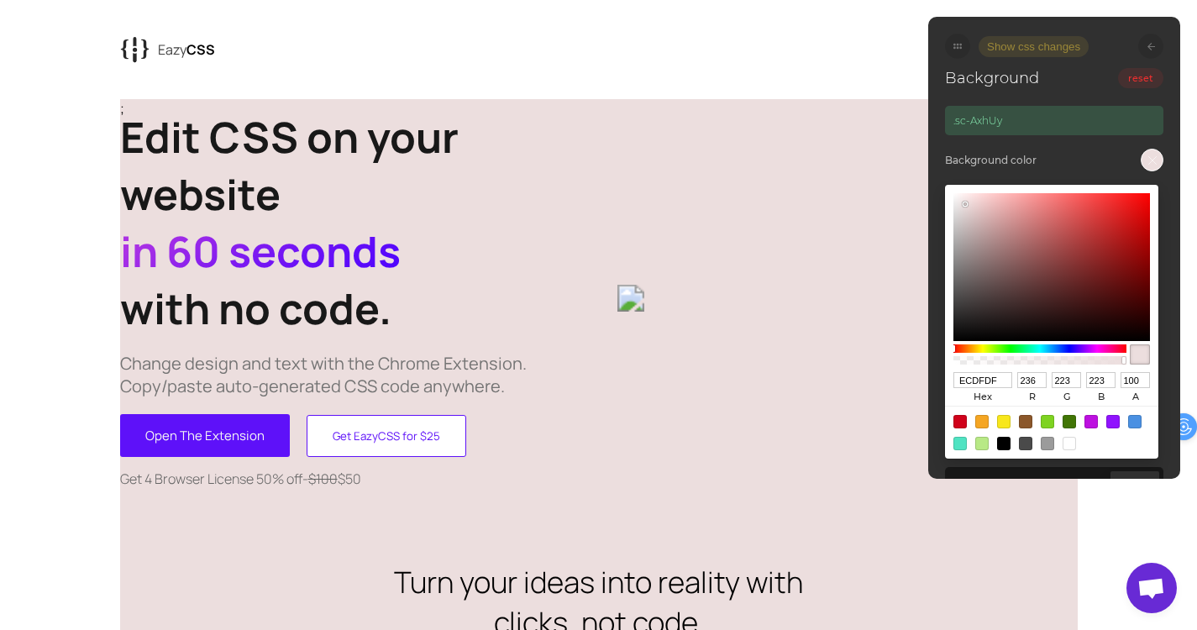
type input "232"
type input "F1EAEA"
type input "241"
type input "234"
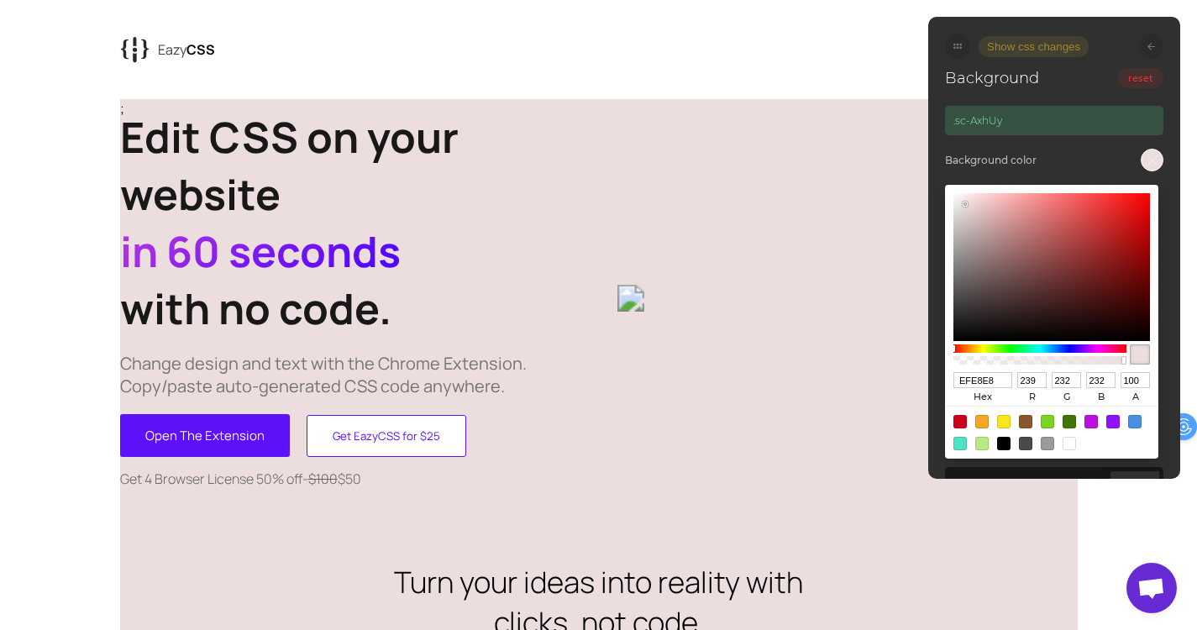
type input "234"
type input "F4F0F0"
type input "244"
type input "240"
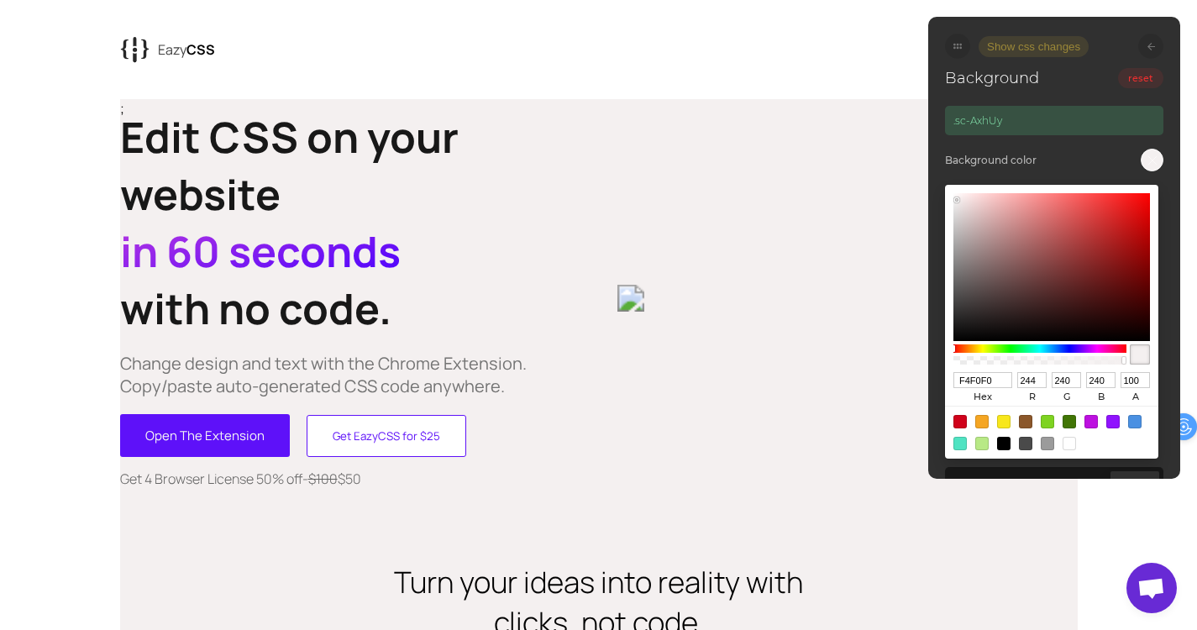
type input "F4F1F1"
type input "241"
type input "F6F4F4"
type input "246"
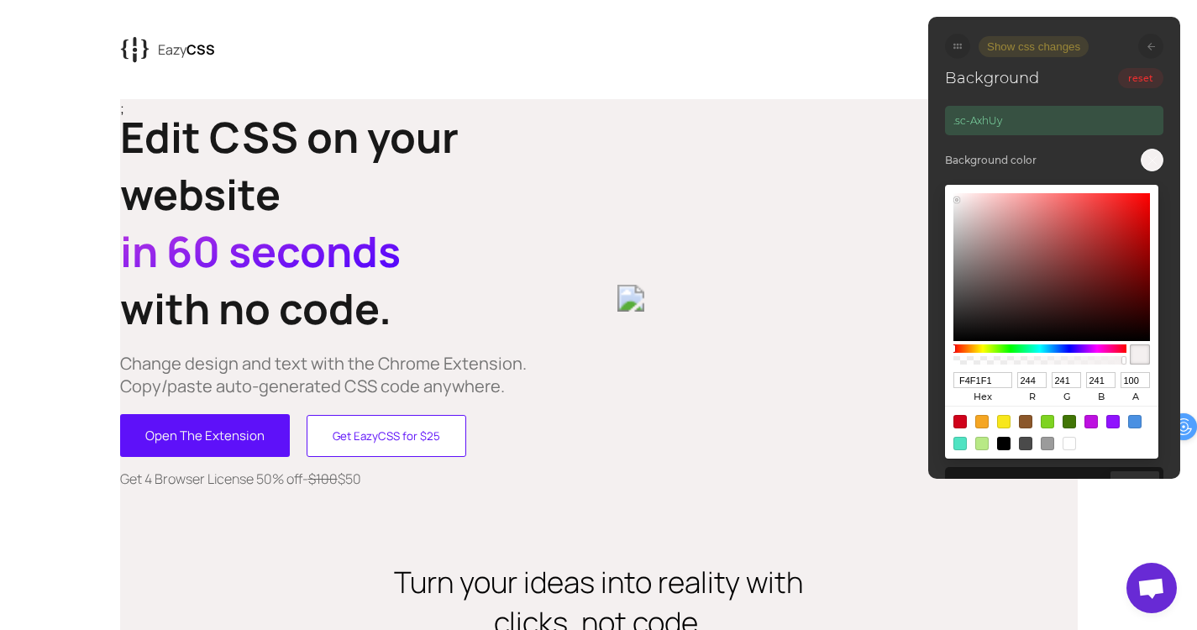
type input "244"
type input "FFFEFE"
type input "255"
type input "254"
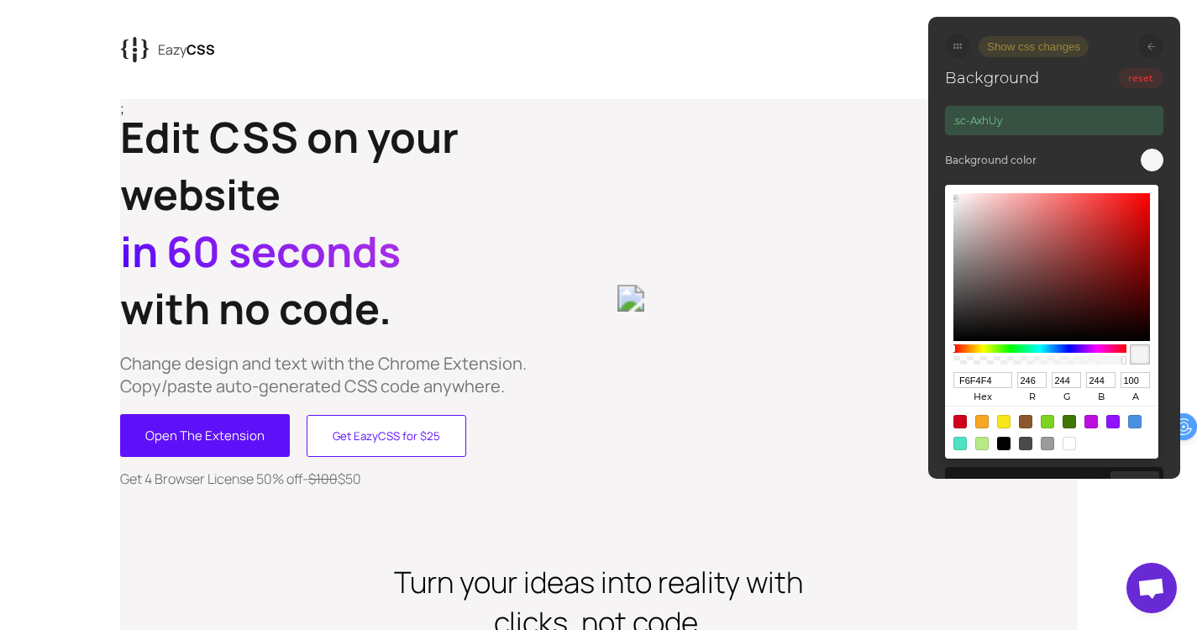
type input "254"
type input "FFFFFF"
type input "255"
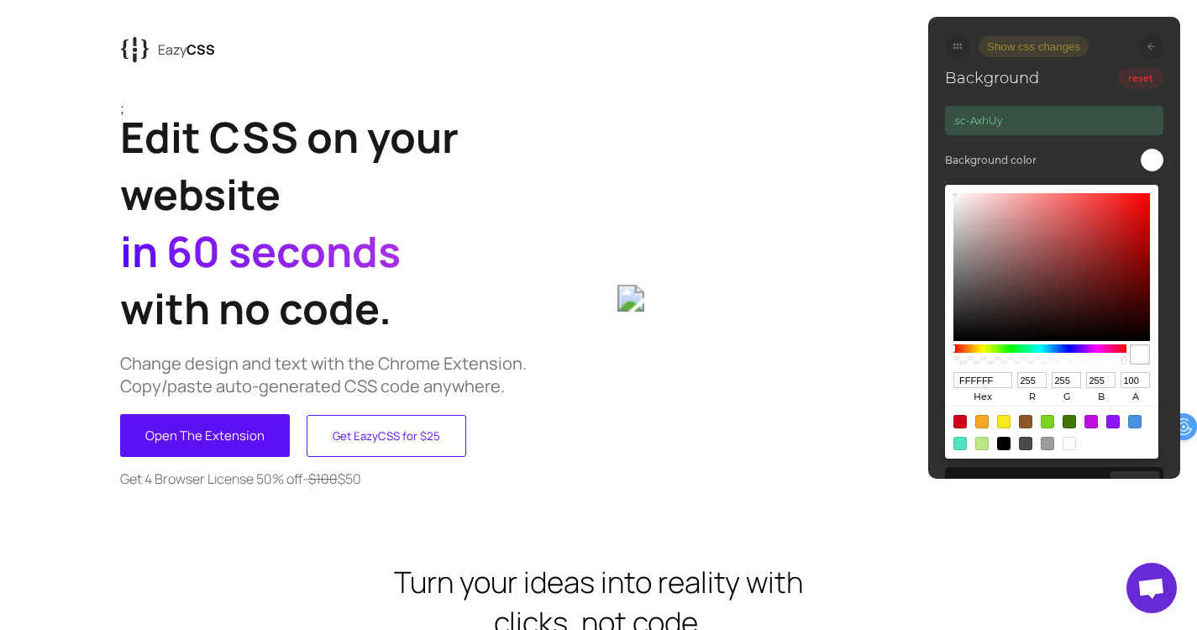
type input "FEFEFE"
type input "254"
type input "E9E9E9"
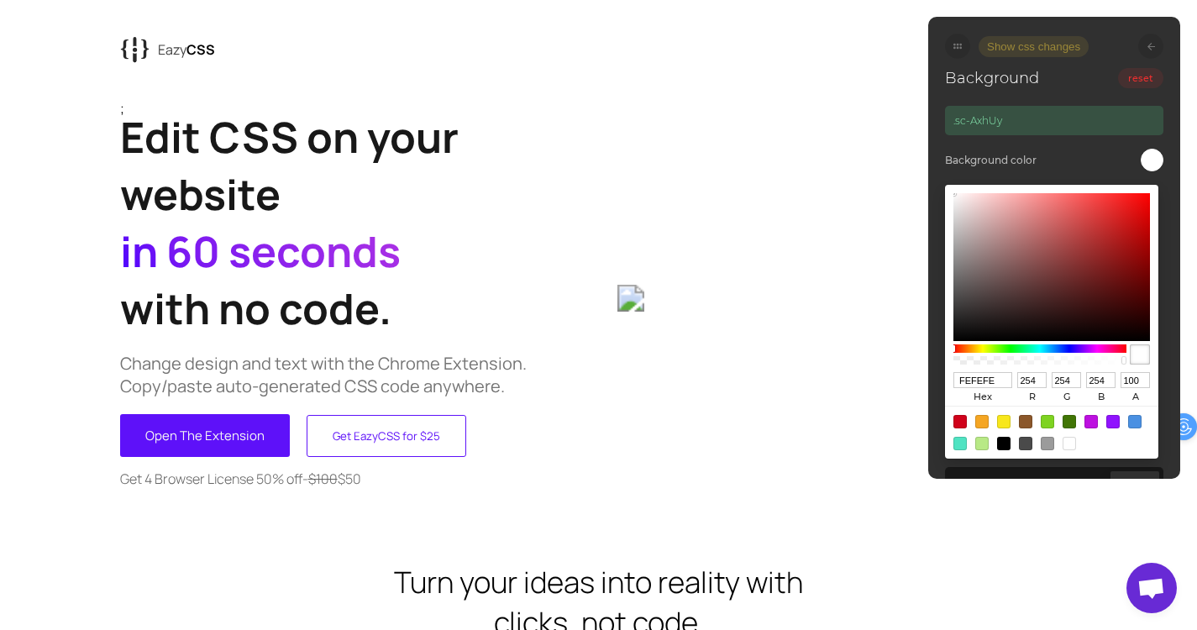
type input "233"
type input "D9D9D9"
type input "217"
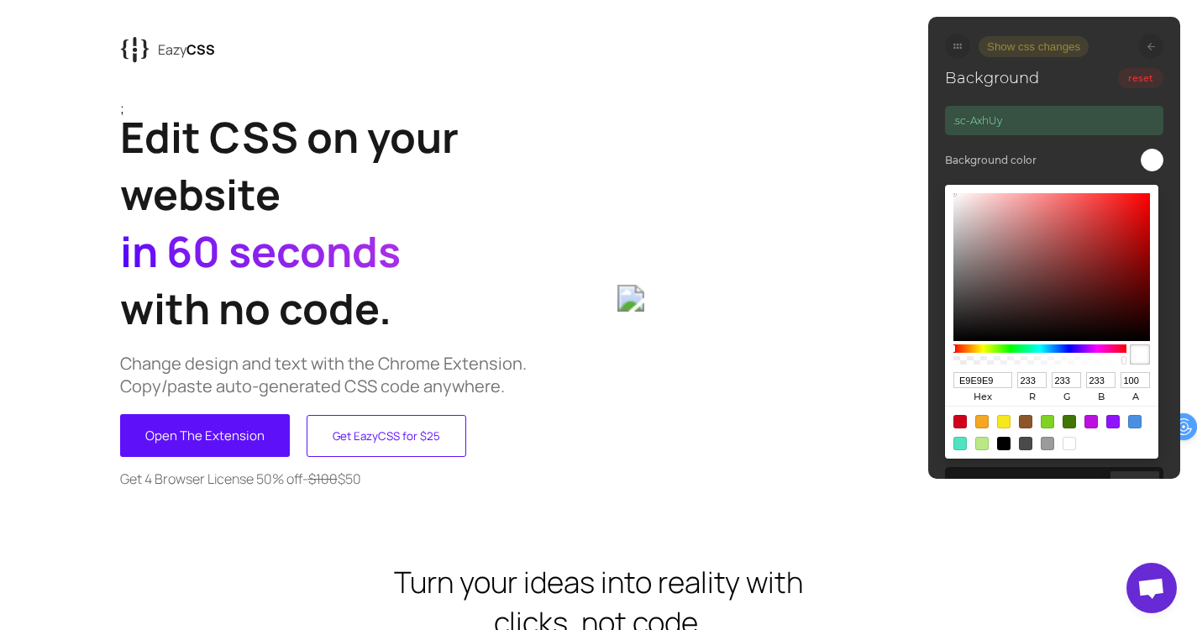
type input "217"
type input "D6D6D6"
type input "214"
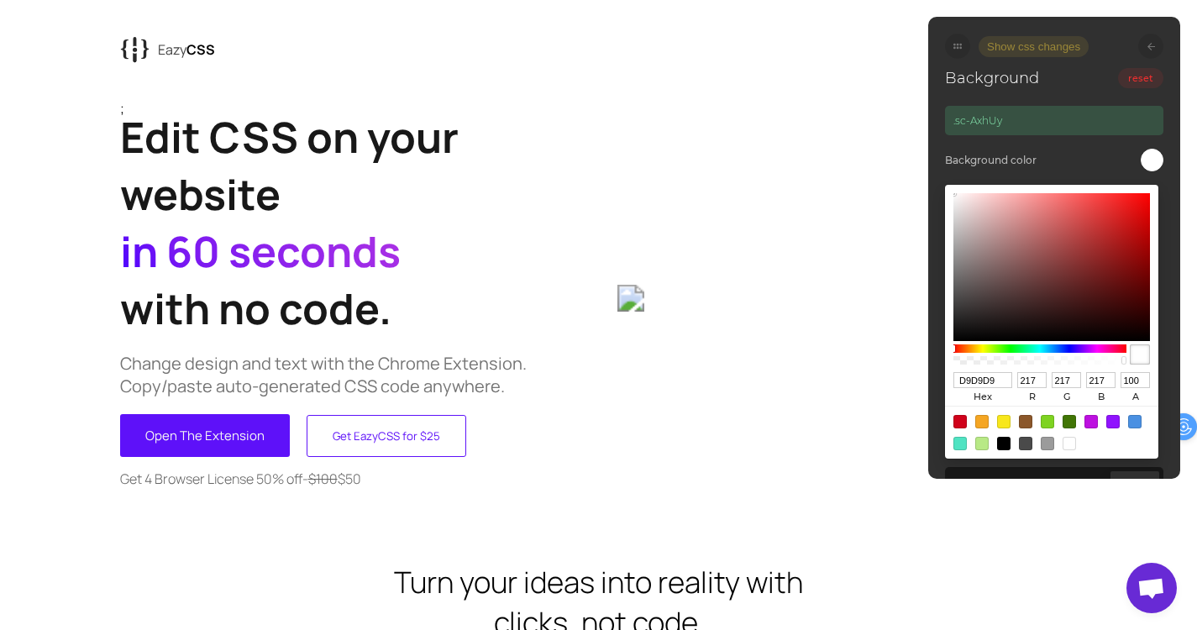
type input "214"
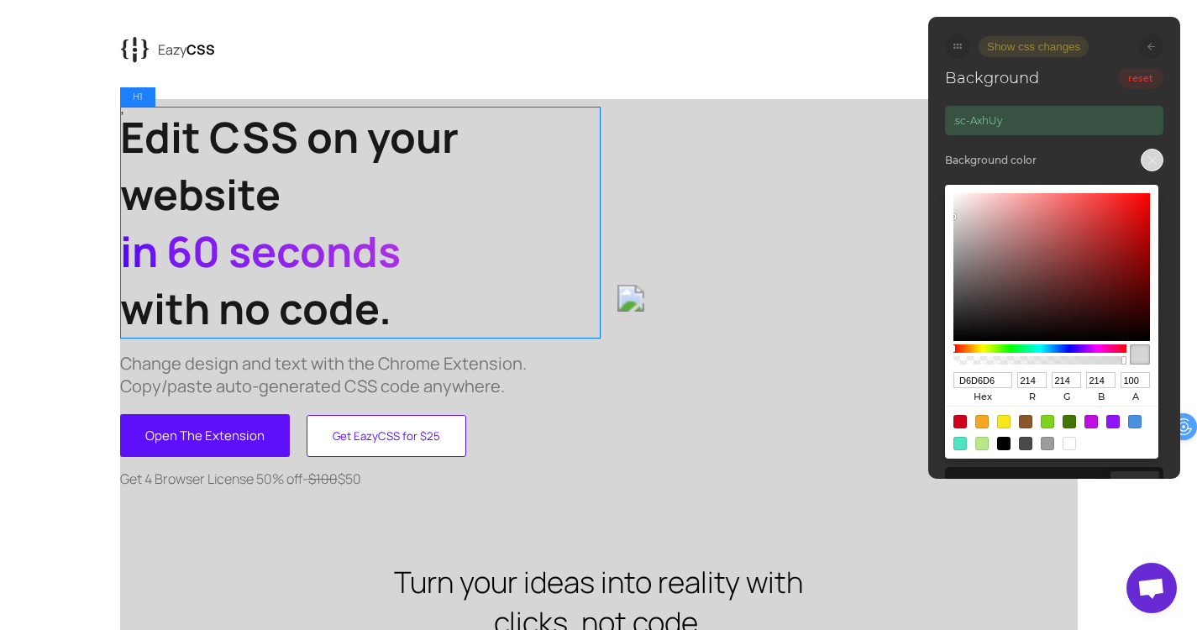
type input "DBDBDB"
type input "219"
type input "F2F2F2"
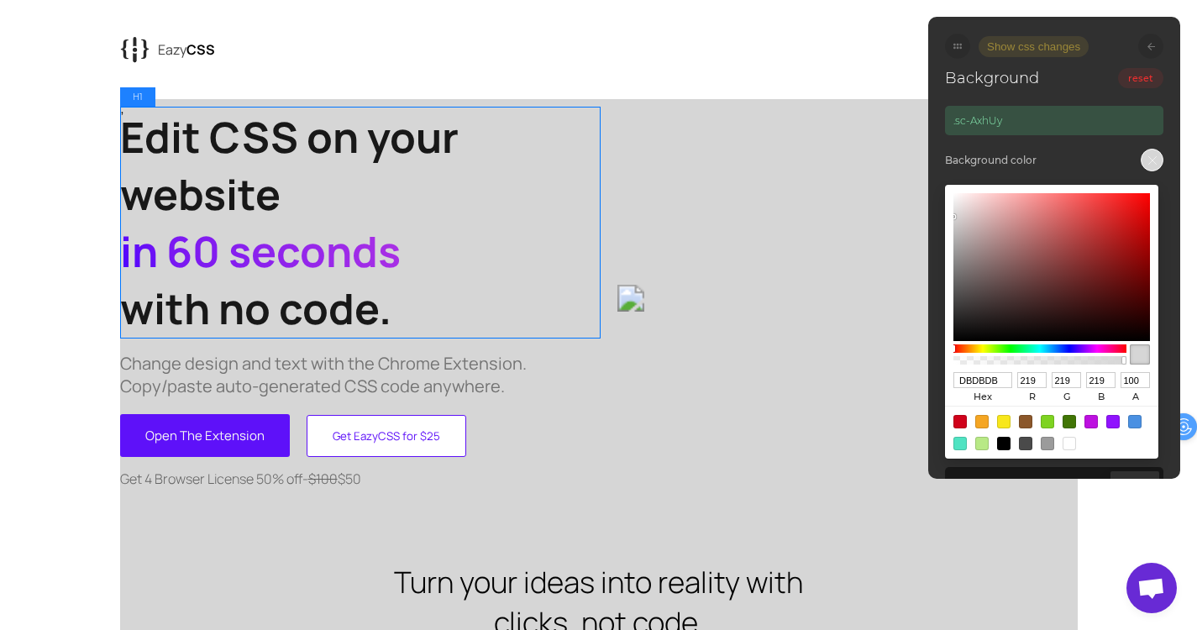
type input "242"
type input "FFFFFF"
type input "255"
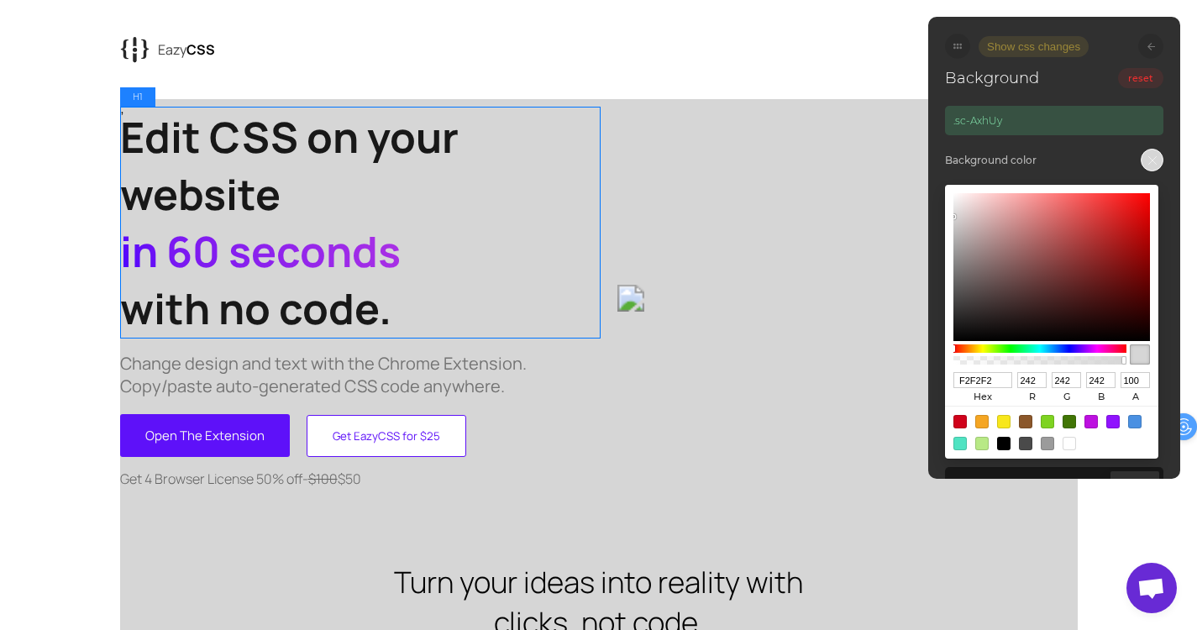
type input "255"
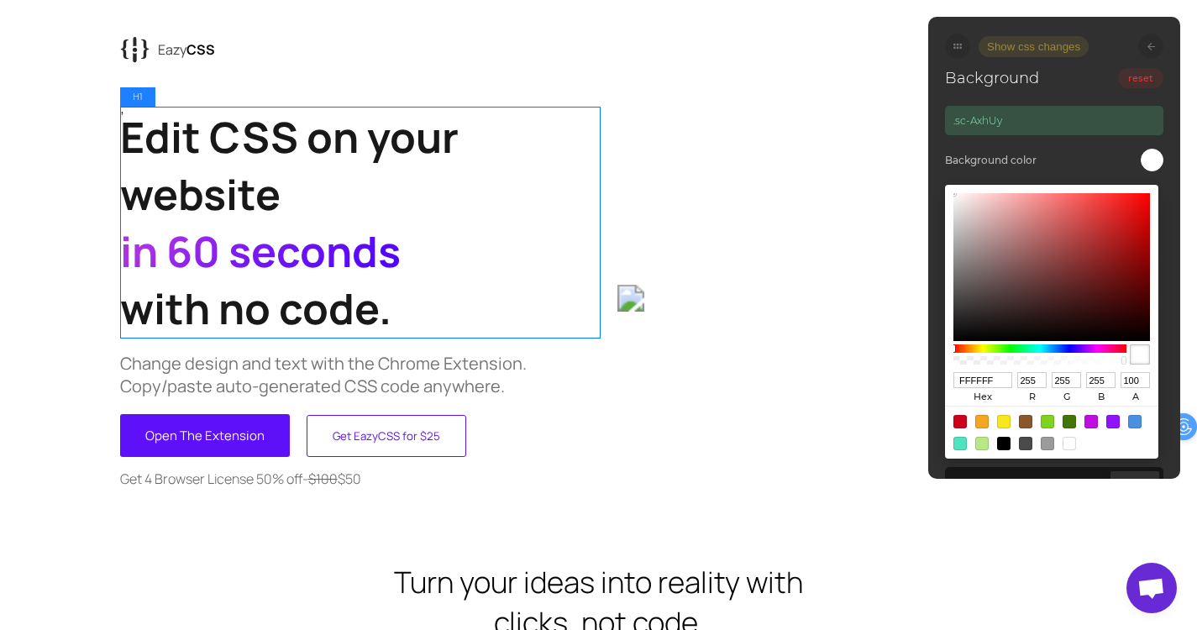
click at [330, 127] on h1 "Edit CSS on your website in 60 seconds with no code." at bounding box center [359, 222] width 479 height 228
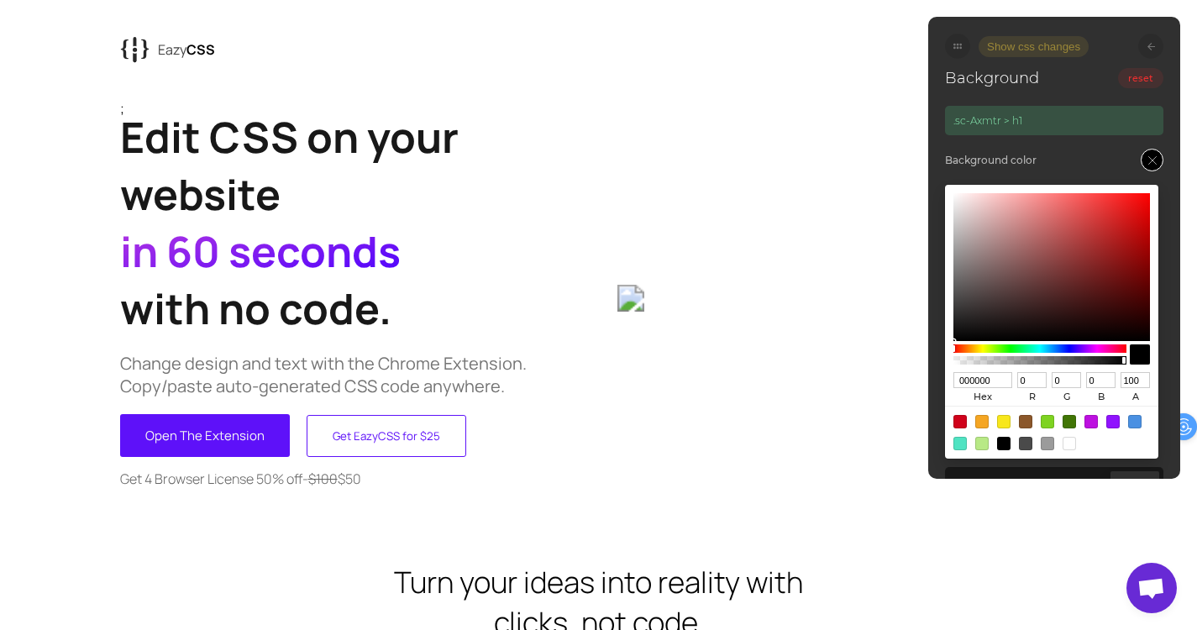
click at [1146, 163] on div at bounding box center [1152, 160] width 23 height 23
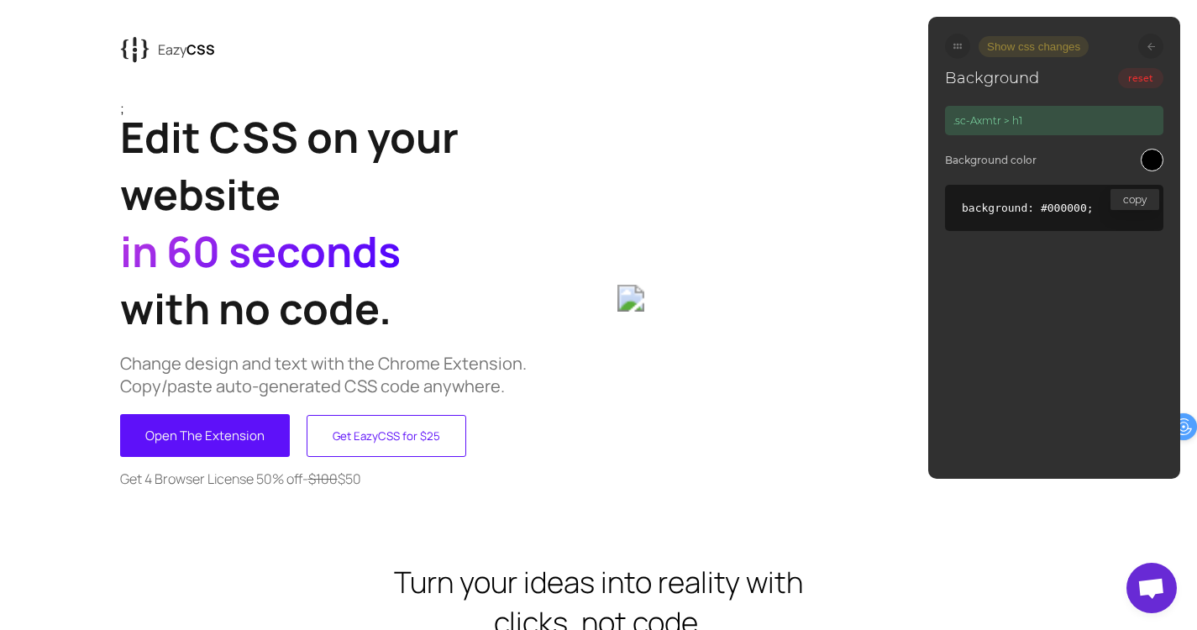
click at [1136, 90] on div "Background reset" at bounding box center [1054, 78] width 218 height 39
click at [1140, 84] on button "reset" at bounding box center [1140, 78] width 45 height 20
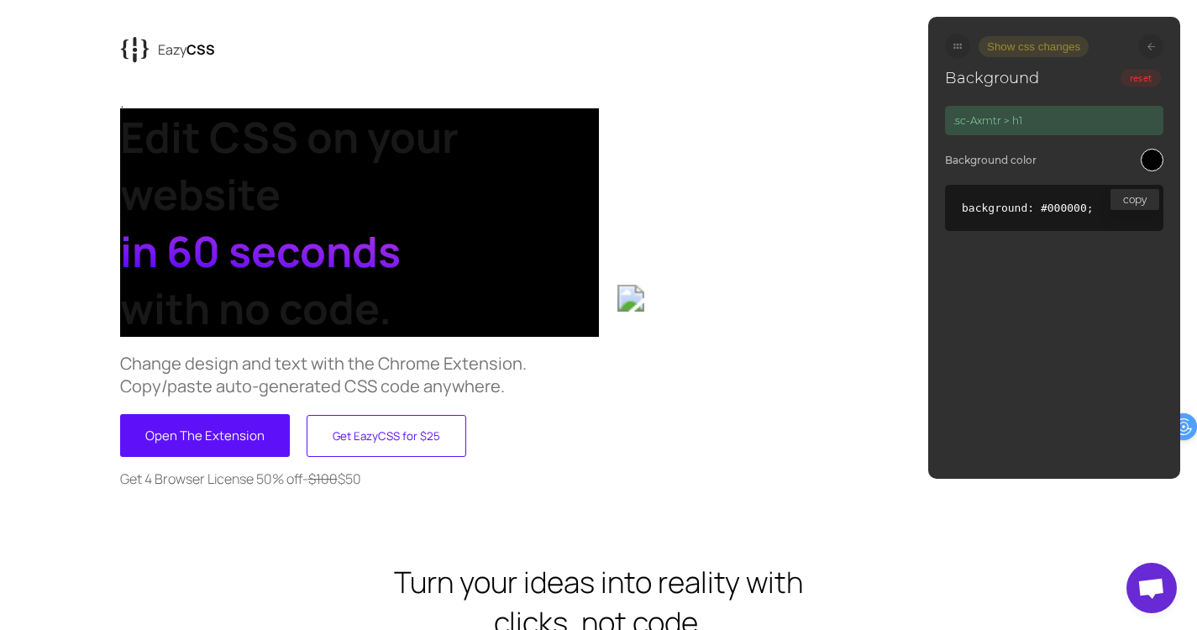
click at [1140, 84] on button "reset" at bounding box center [1140, 78] width 40 height 18
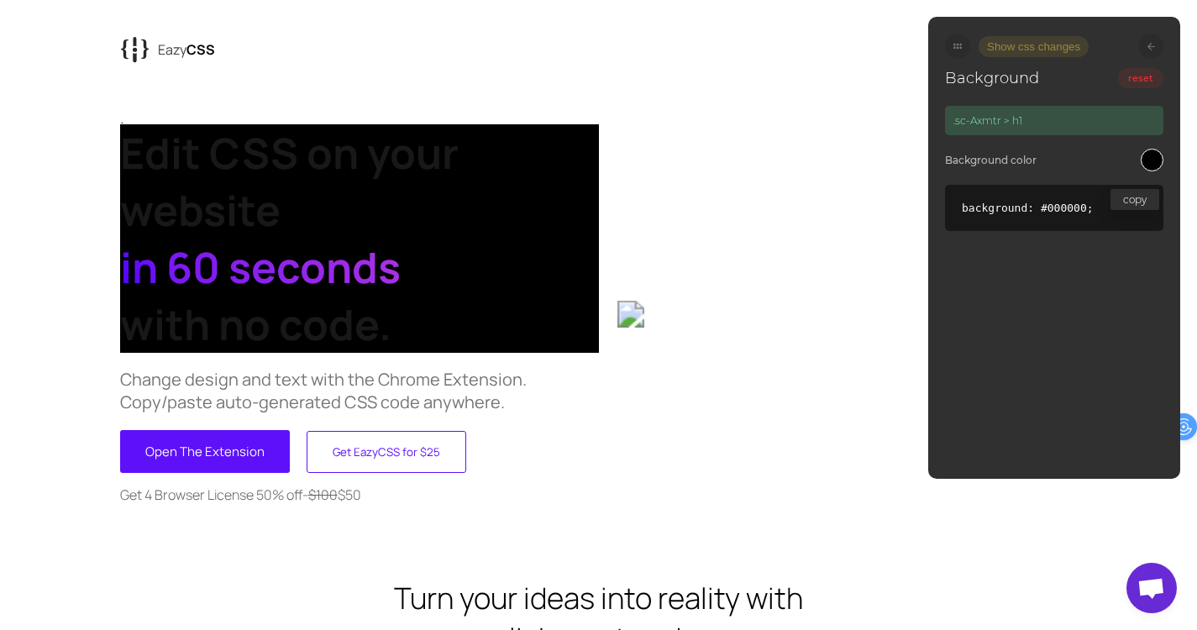
click at [1118, 81] on div "Background reset" at bounding box center [1054, 78] width 218 height 39
drag, startPoint x: 1118, startPoint y: 81, endPoint x: 1090, endPoint y: 89, distance: 28.7
click at [1099, 89] on div "Background reset" at bounding box center [1054, 78] width 218 height 39
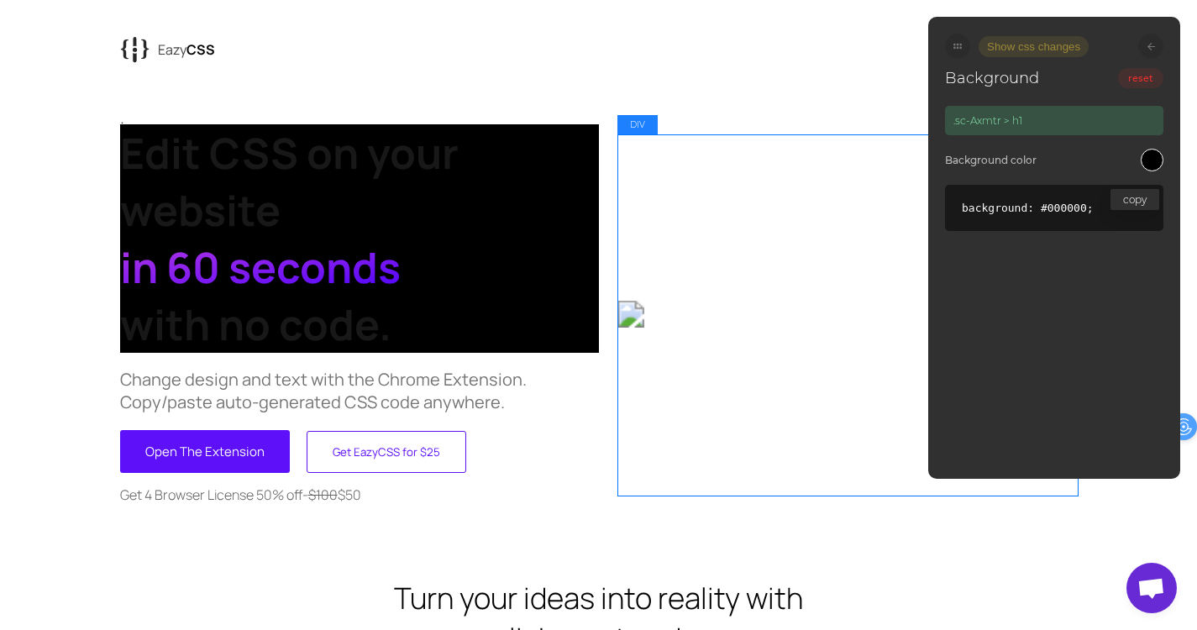
drag, startPoint x: 684, startPoint y: 445, endPoint x: 757, endPoint y: 328, distance: 138.0
click at [687, 436] on div at bounding box center [846, 314] width 459 height 360
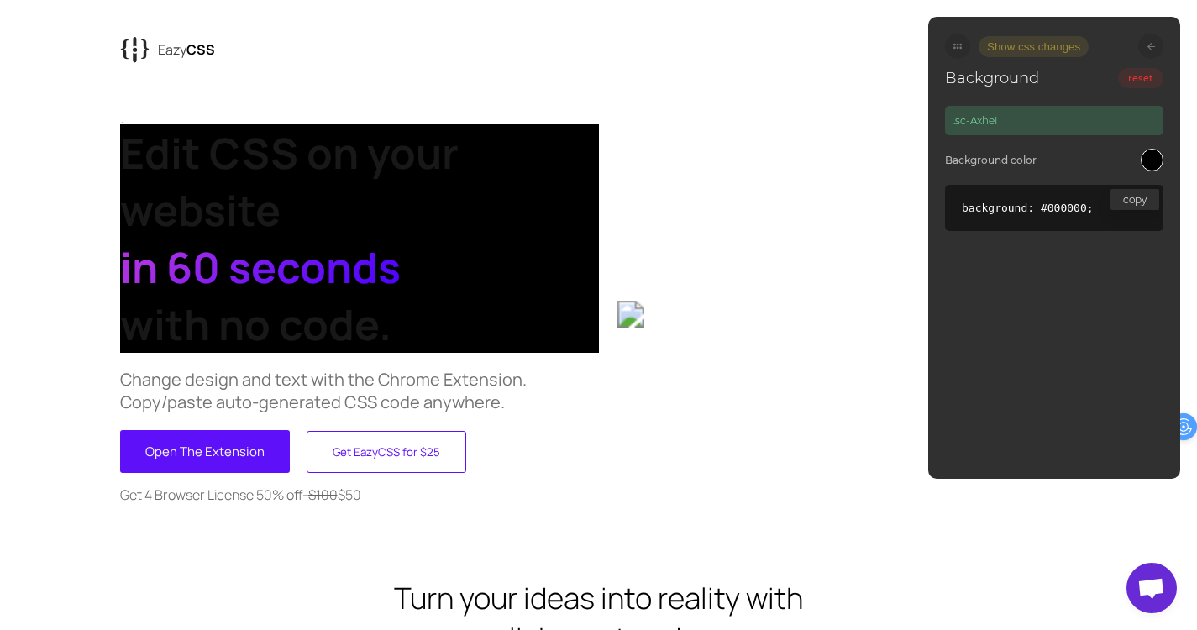
click at [1001, 60] on div "Background reset" at bounding box center [1054, 78] width 218 height 39
click at [1018, 53] on button "Show css changes" at bounding box center [1033, 46] width 110 height 21
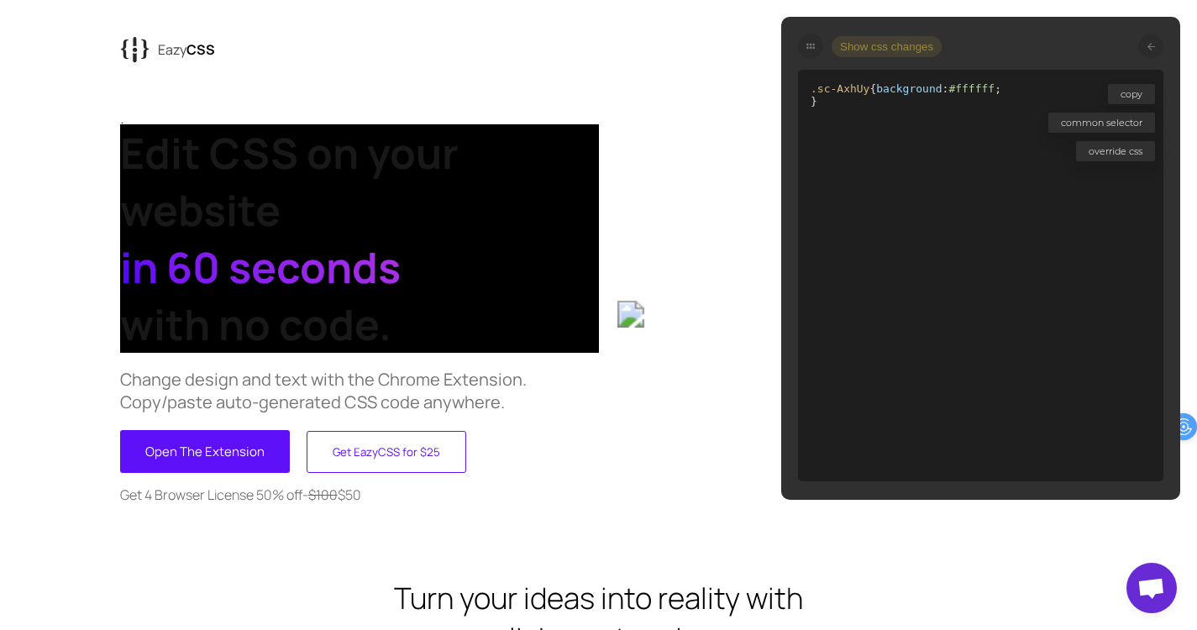
click at [804, 58] on div "Show css changes" at bounding box center [980, 46] width 365 height 25
click at [817, 52] on div at bounding box center [810, 46] width 25 height 25
drag, startPoint x: 893, startPoint y: 177, endPoint x: 830, endPoint y: 36, distance: 154.5
click at [830, 36] on div "Show css changes copy common selector override css .sc-AxhUy { background : #ff…" at bounding box center [980, 258] width 399 height 483
click at [806, 48] on icon at bounding box center [810, 46] width 8 height 8
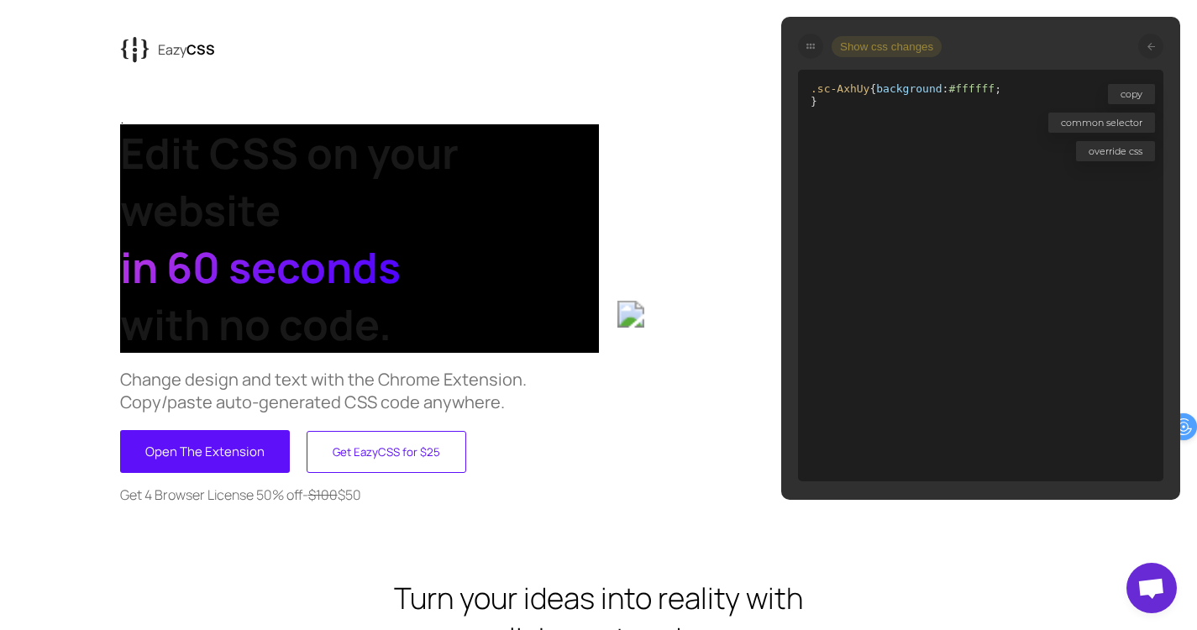
click at [815, 47] on div at bounding box center [810, 46] width 25 height 25
drag, startPoint x: 821, startPoint y: 49, endPoint x: 801, endPoint y: 56, distance: 20.7
click at [819, 50] on div at bounding box center [810, 46] width 25 height 25
drag, startPoint x: 801, startPoint y: 56, endPoint x: 814, endPoint y: 51, distance: 13.6
click at [803, 56] on div "Show css changes" at bounding box center [980, 46] width 365 height 25
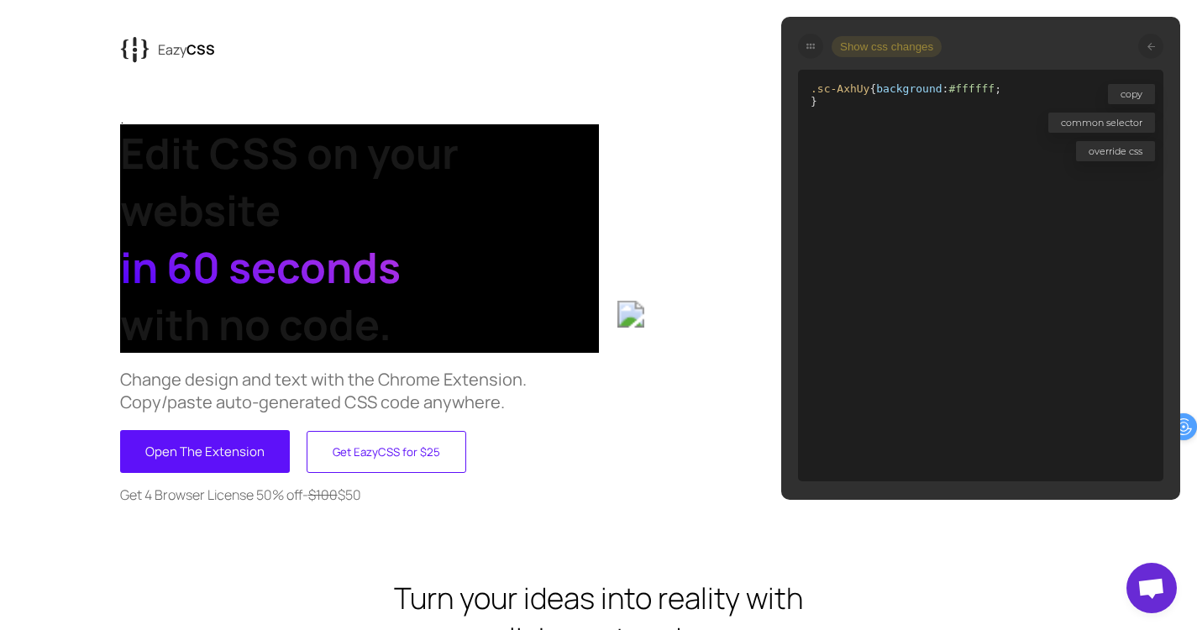
click at [820, 50] on div at bounding box center [810, 46] width 25 height 25
click at [1150, 48] on icon at bounding box center [1151, 47] width 8 height 8
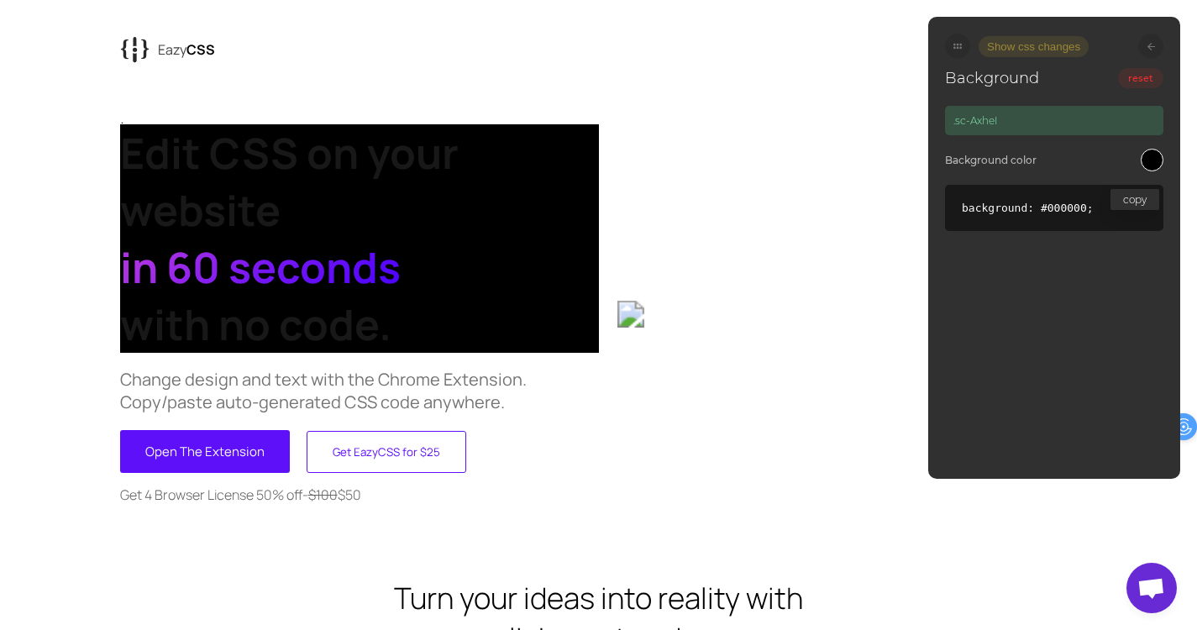
click at [1150, 48] on icon at bounding box center [1151, 47] width 8 height 8
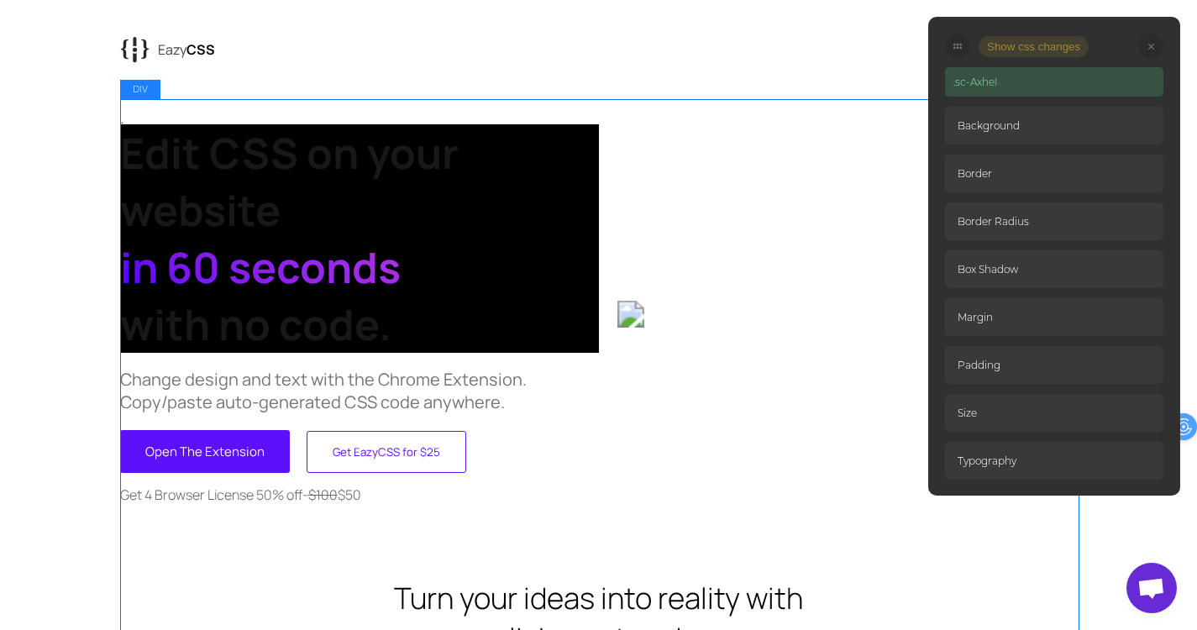
drag, startPoint x: 613, startPoint y: 541, endPoint x: 574, endPoint y: 545, distance: 39.7
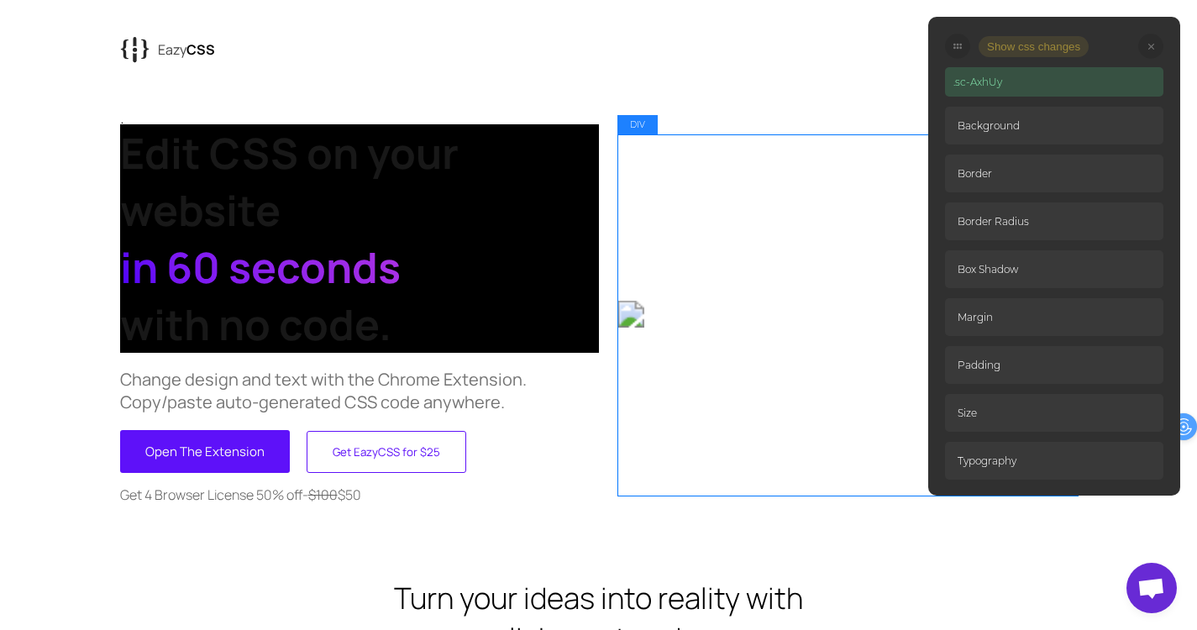
click at [723, 447] on div at bounding box center [846, 314] width 459 height 360
drag, startPoint x: 769, startPoint y: 347, endPoint x: 807, endPoint y: 335, distance: 39.6
click at [769, 347] on div at bounding box center [846, 314] width 459 height 360
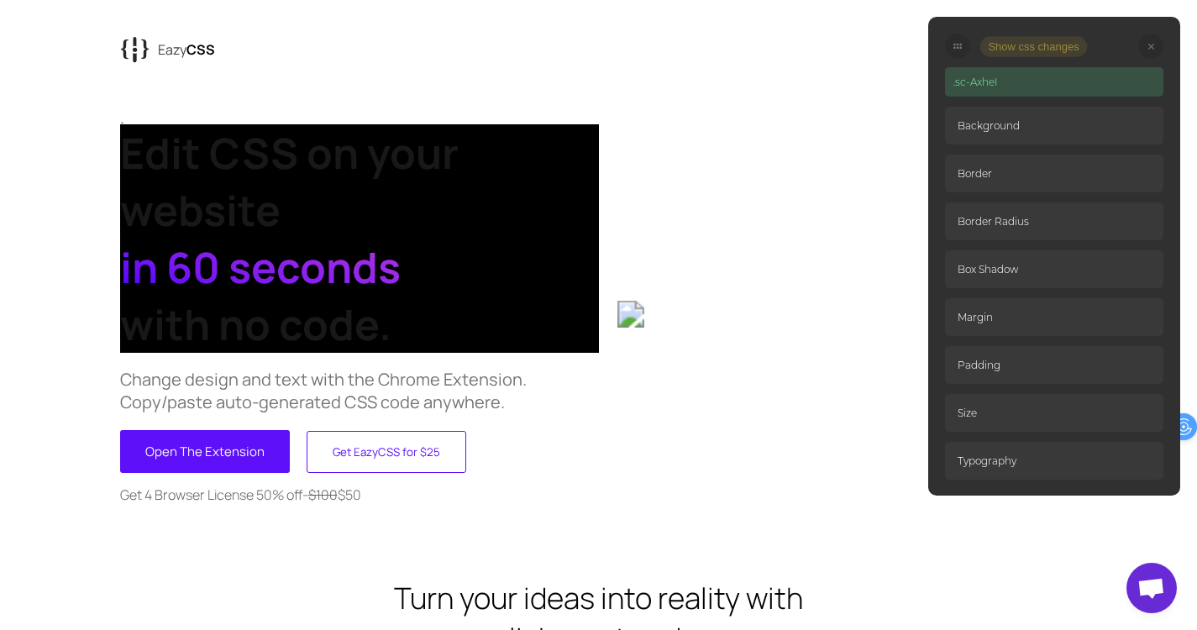
click at [1001, 48] on button "Show css changes" at bounding box center [1034, 46] width 108 height 20
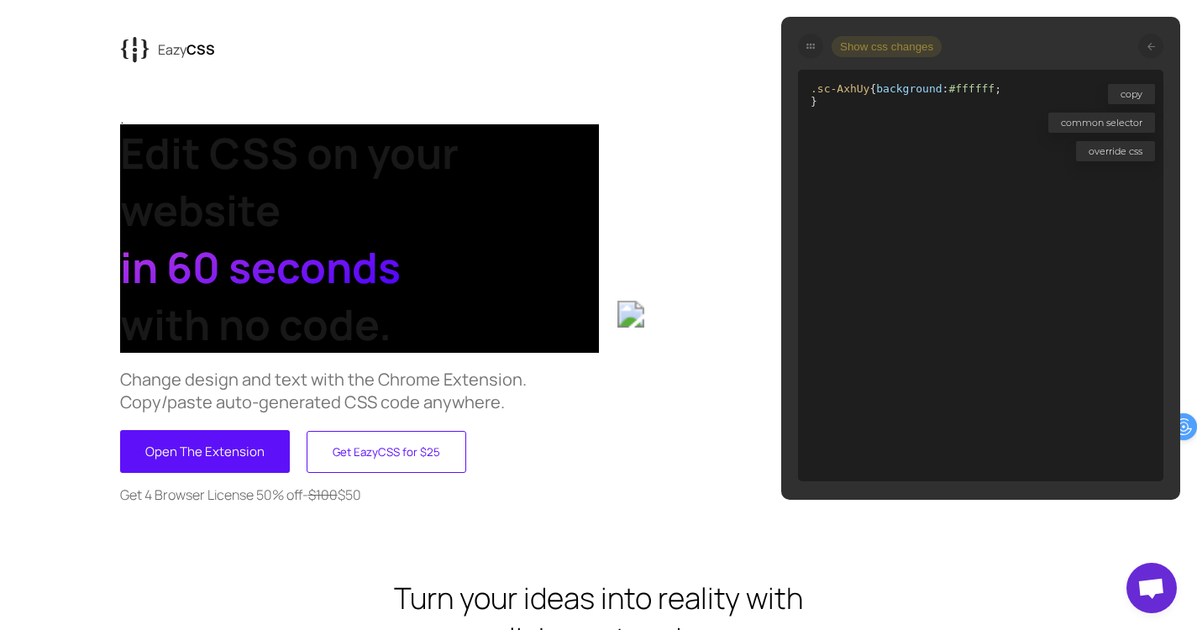
click at [805, 47] on div at bounding box center [810, 46] width 25 height 25
drag, startPoint x: 738, startPoint y: 276, endPoint x: 732, endPoint y: 303, distance: 27.7
click at [735, 301] on div at bounding box center [846, 314] width 459 height 360
click at [1156, 54] on div at bounding box center [1150, 46] width 25 height 25
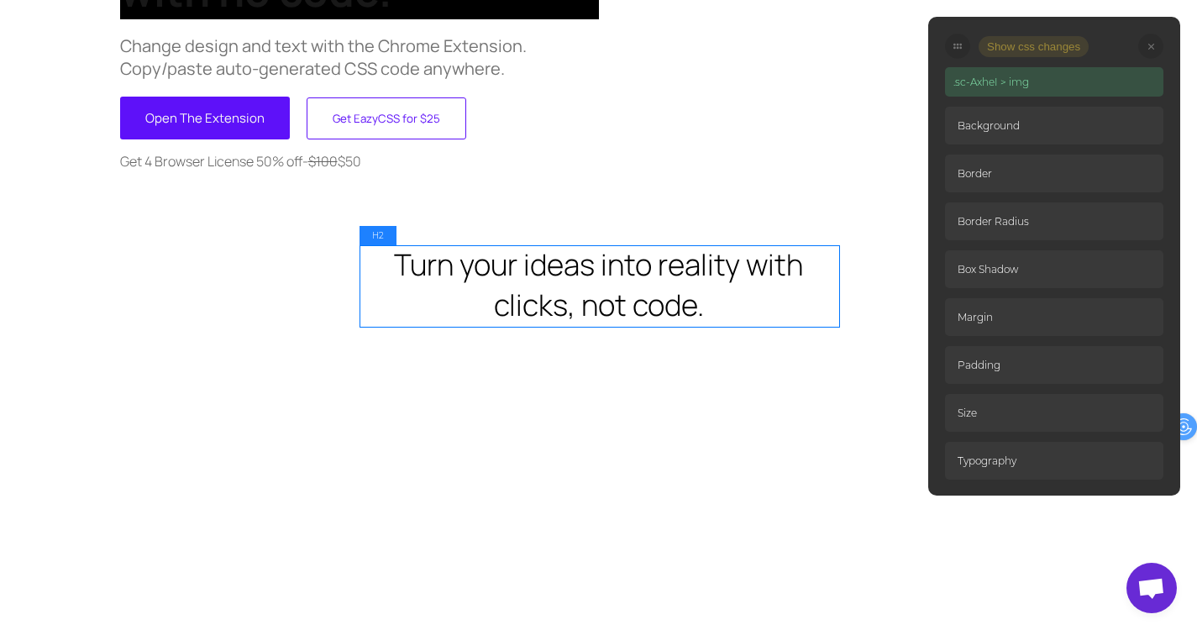
scroll to position [336, 0]
